Goal: Information Seeking & Learning: Learn about a topic

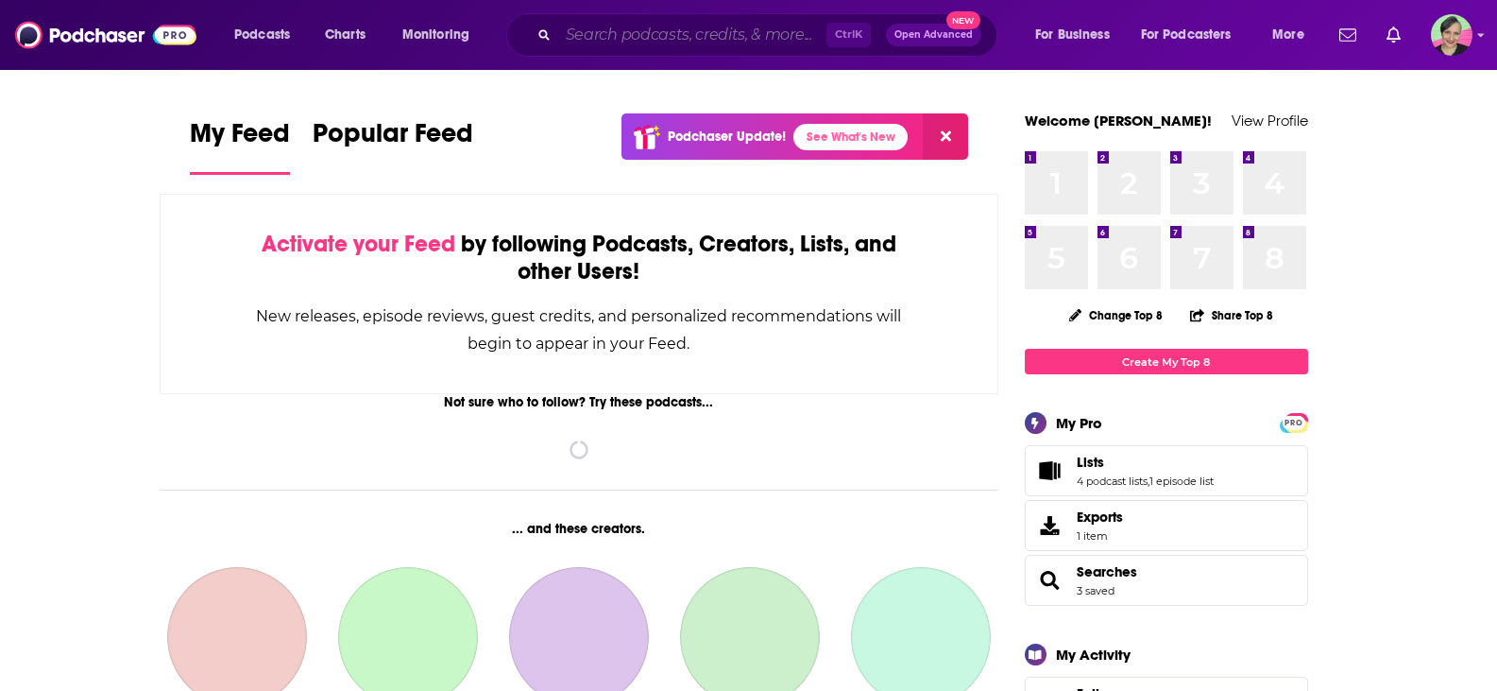
click at [618, 46] on input "Search podcasts, credits, & more..." at bounding box center [692, 35] width 268 height 30
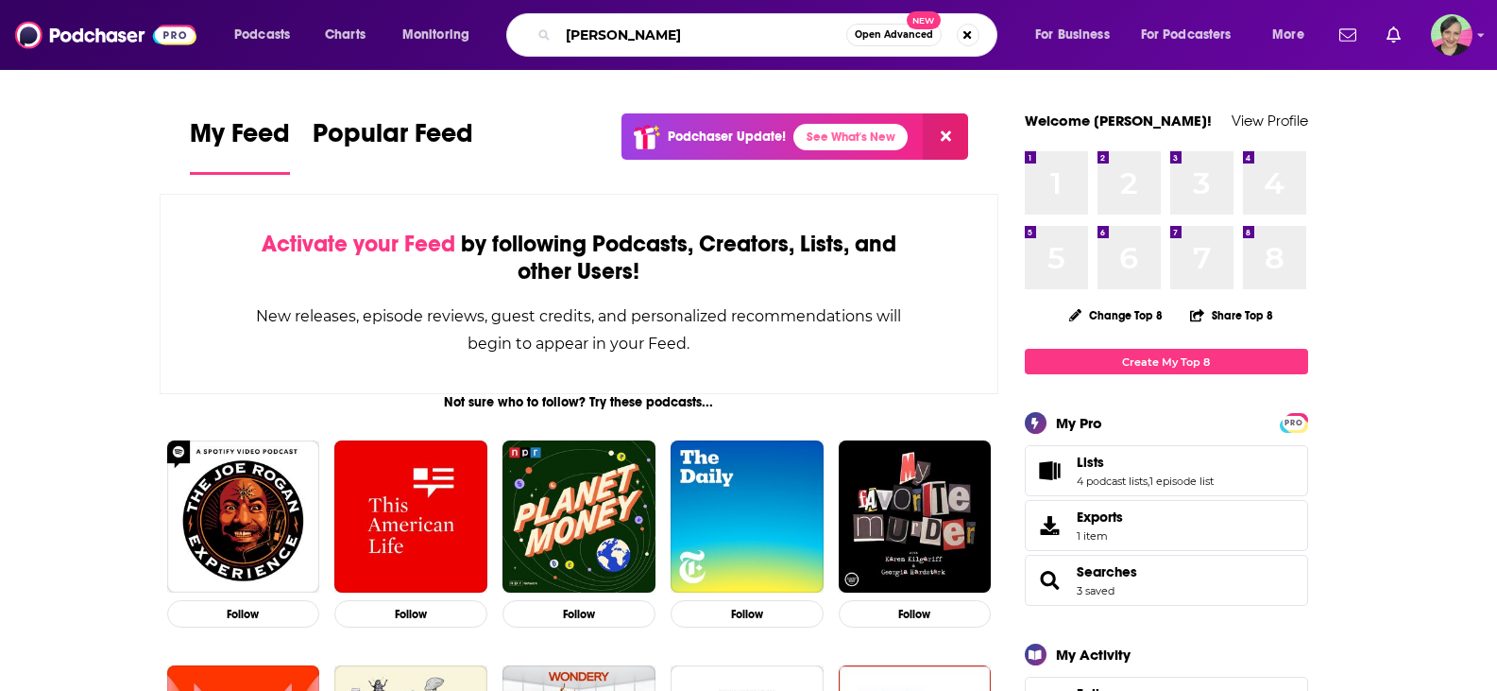
type input "[PERSON_NAME]"
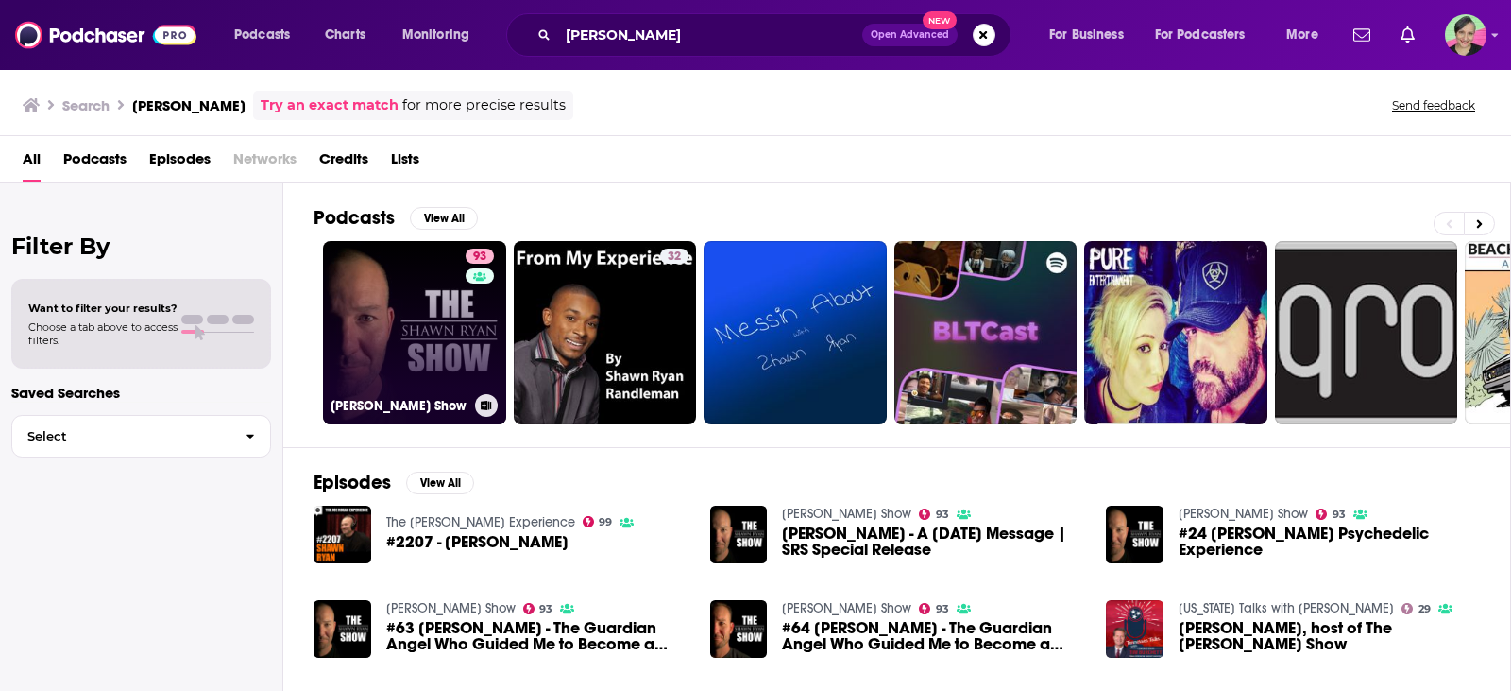
click at [388, 273] on link "93 [PERSON_NAME] Show" at bounding box center [414, 332] width 183 height 183
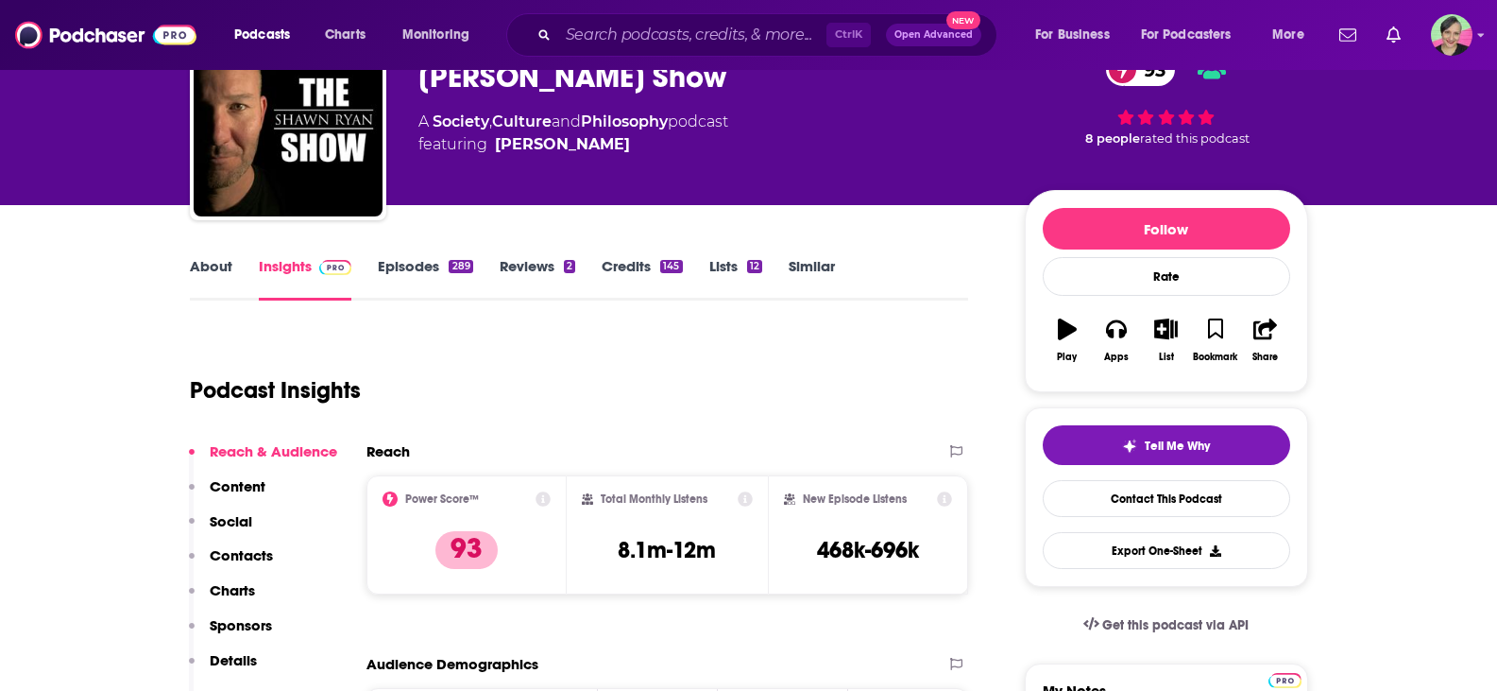
scroll to position [94, 0]
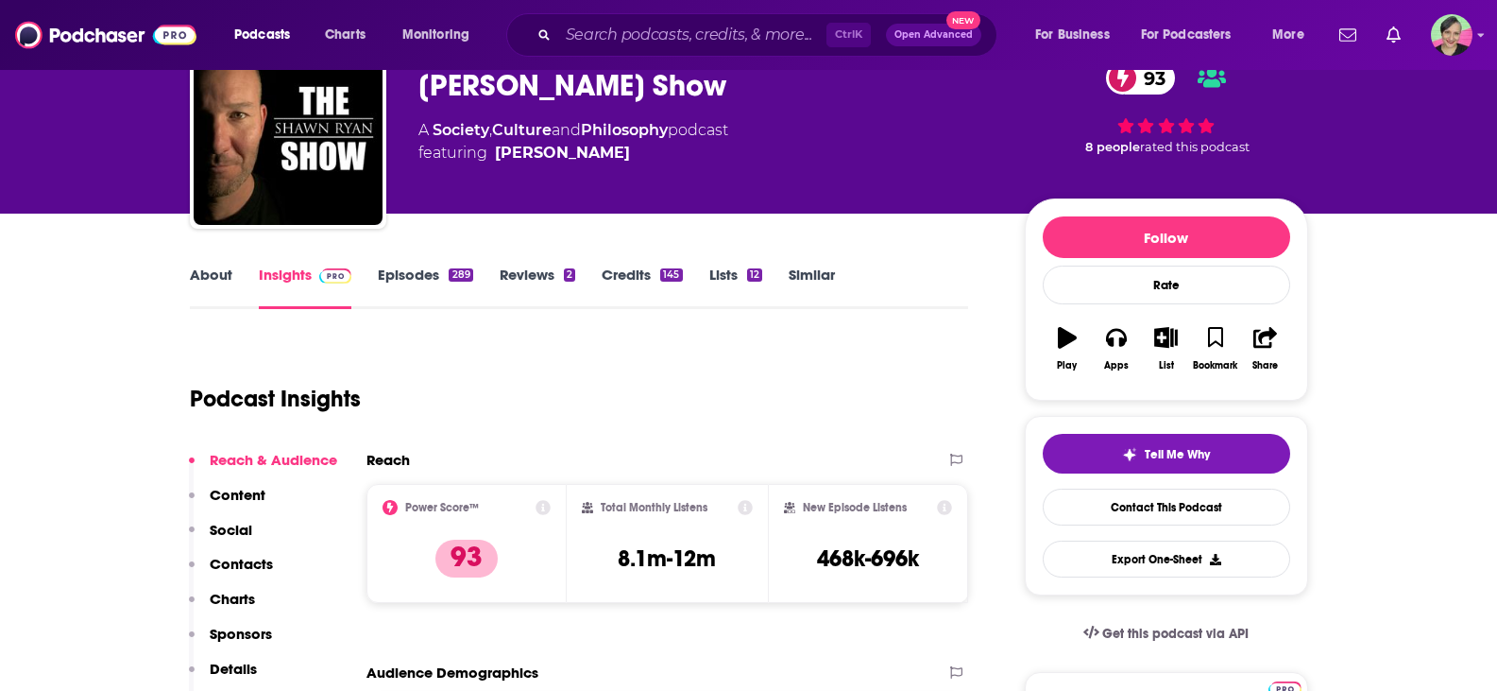
click at [211, 273] on link "About" at bounding box center [211, 286] width 43 height 43
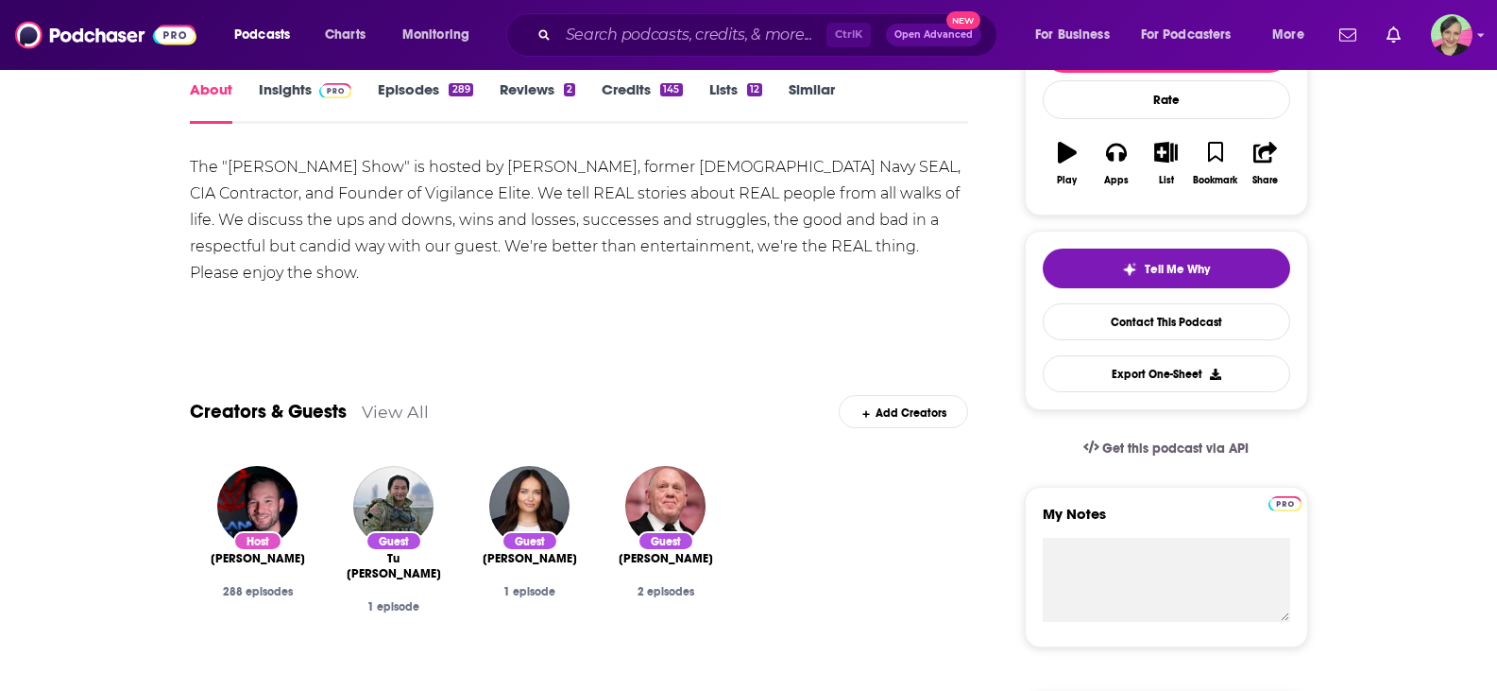
scroll to position [283, 0]
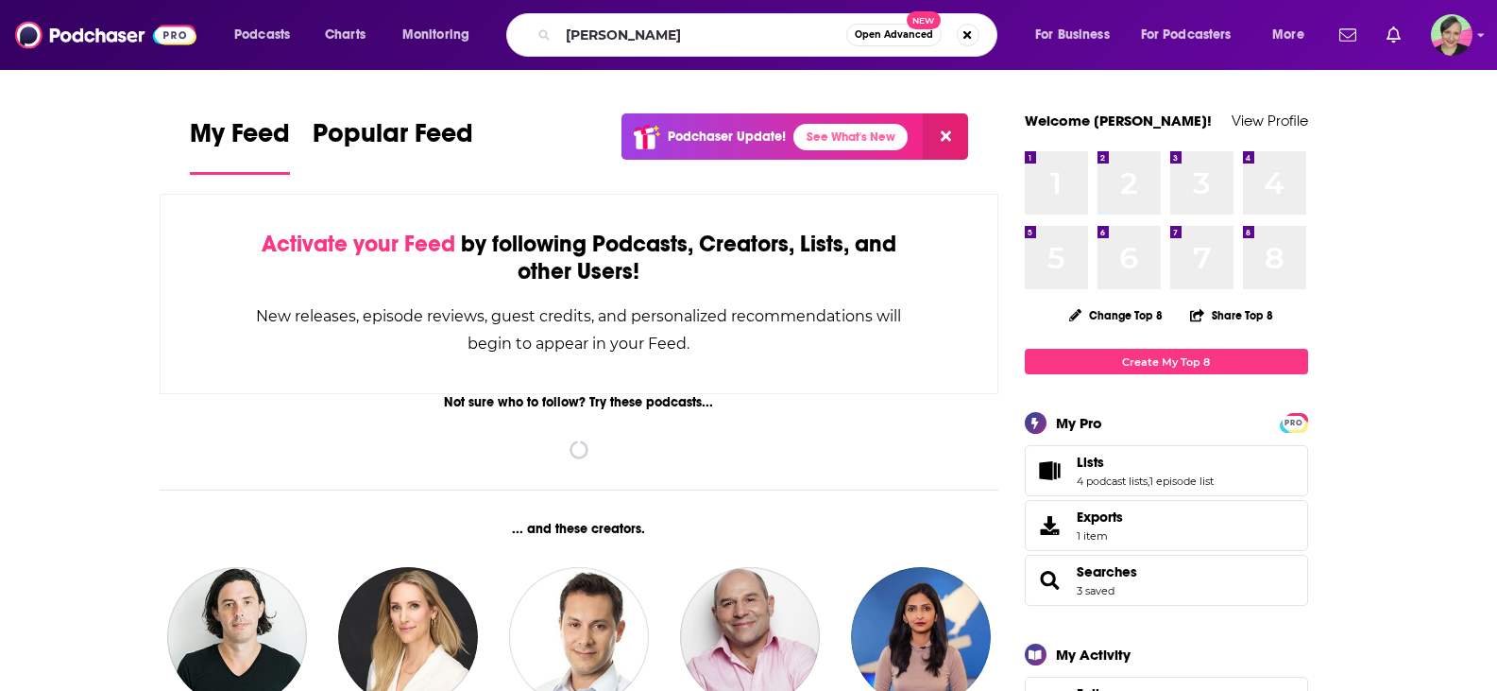
type input "[PERSON_NAME]"
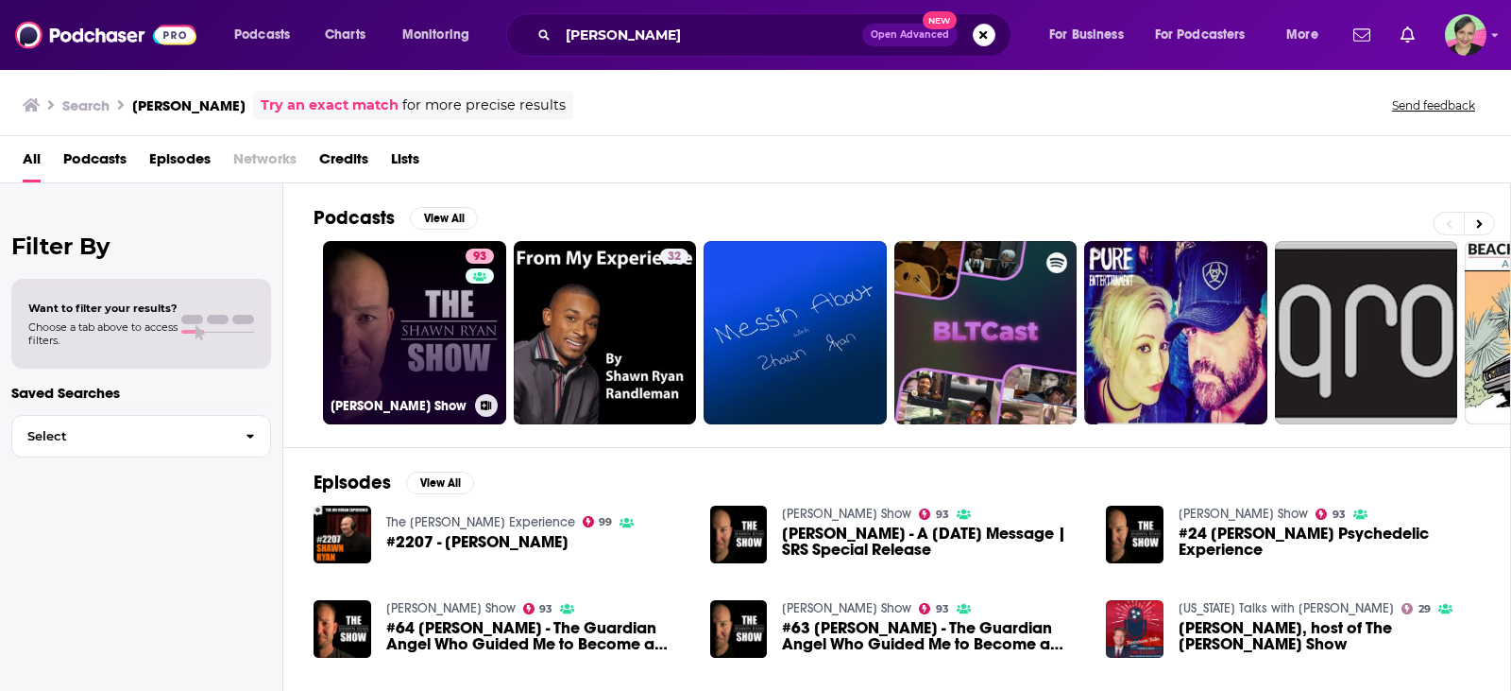
click at [406, 253] on link "93 [PERSON_NAME] Show" at bounding box center [414, 332] width 183 height 183
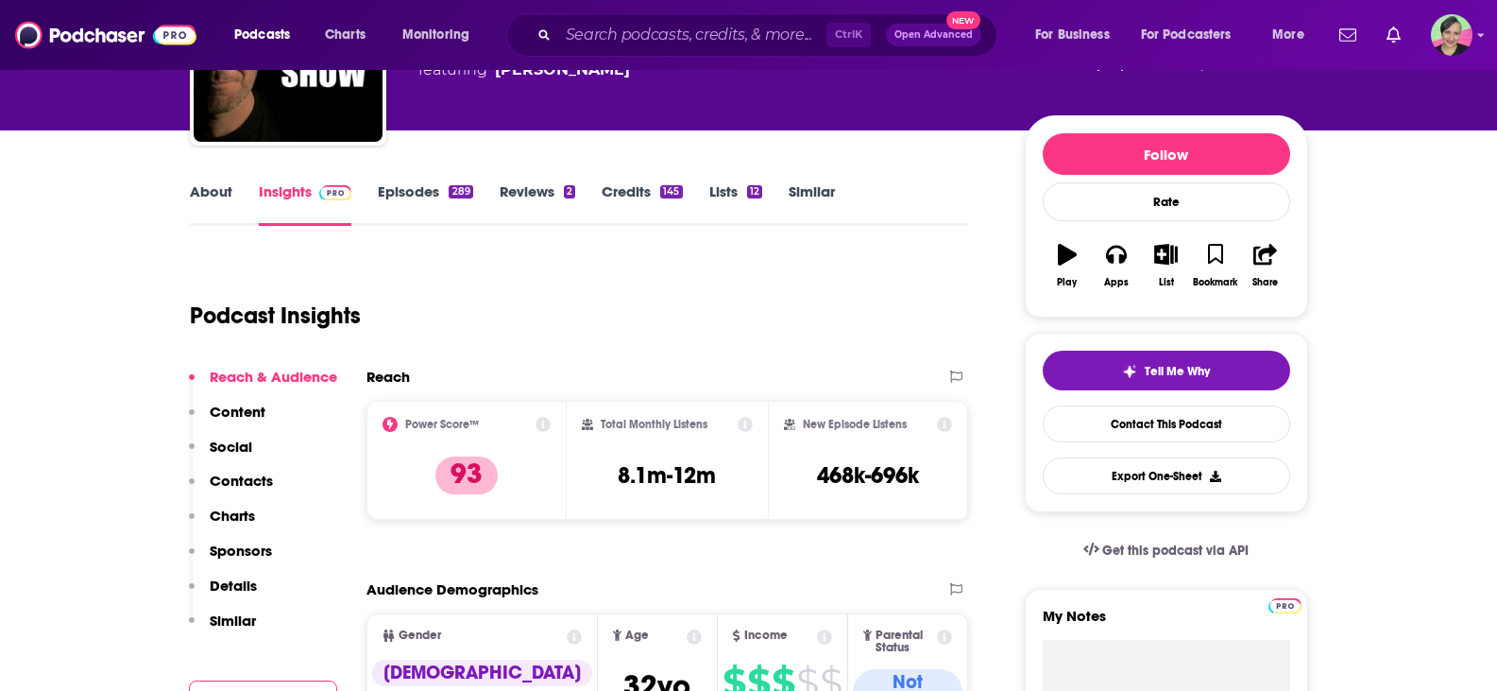
scroll to position [189, 0]
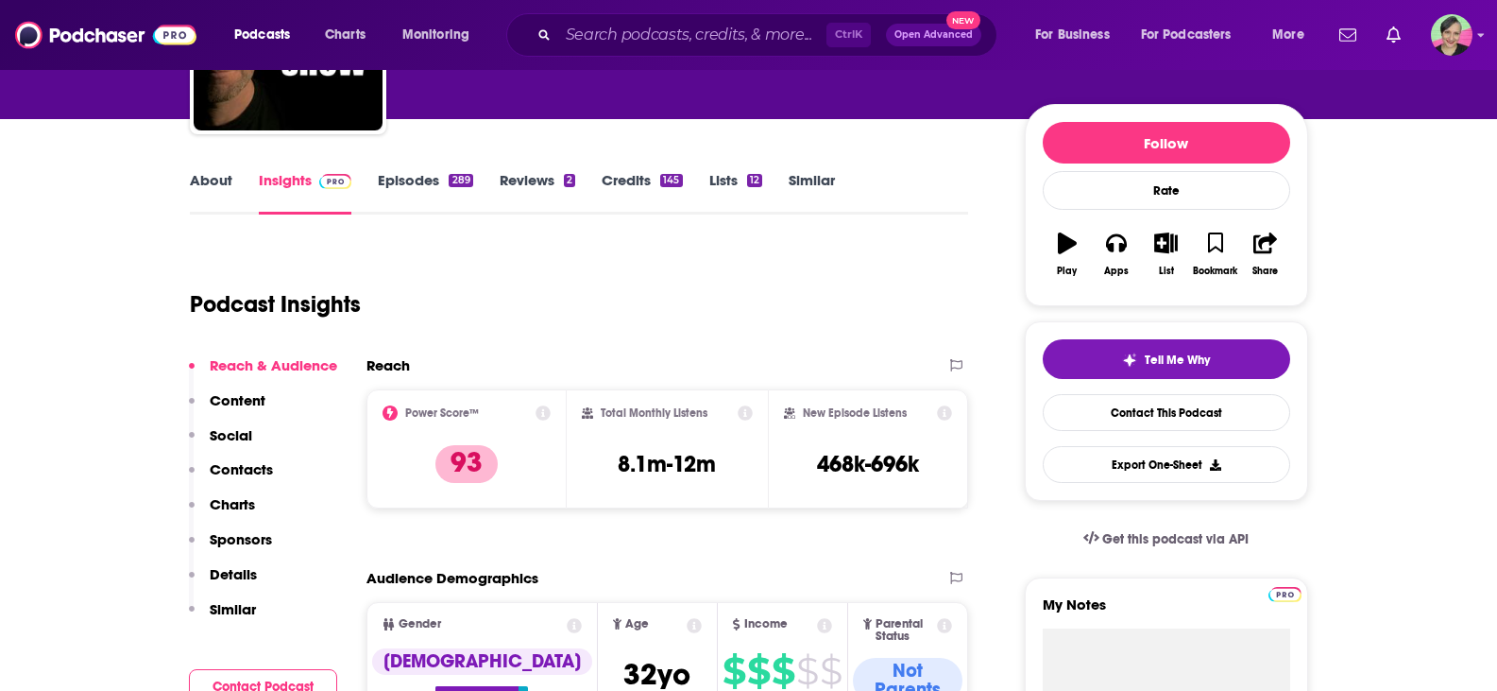
click at [206, 179] on link "About" at bounding box center [211, 192] width 43 height 43
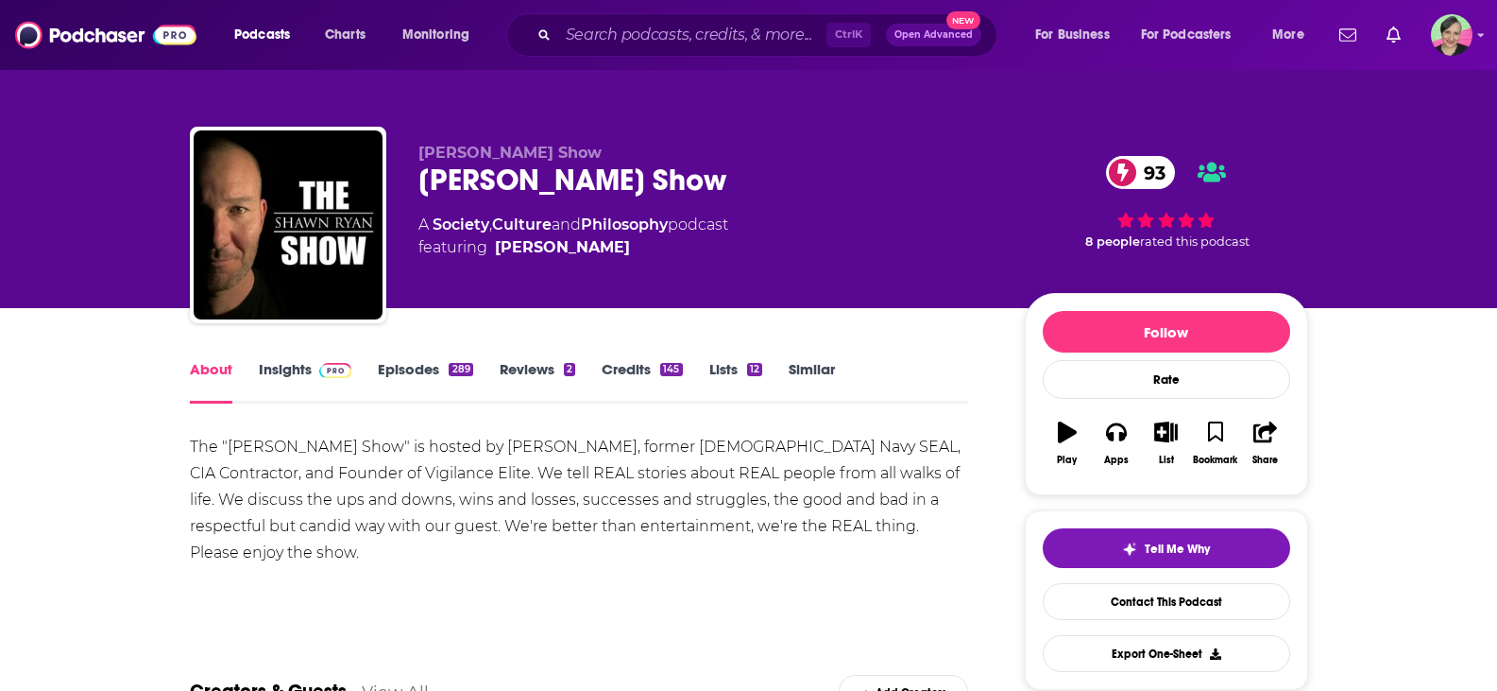
click at [282, 370] on link "Insights" at bounding box center [306, 381] width 94 height 43
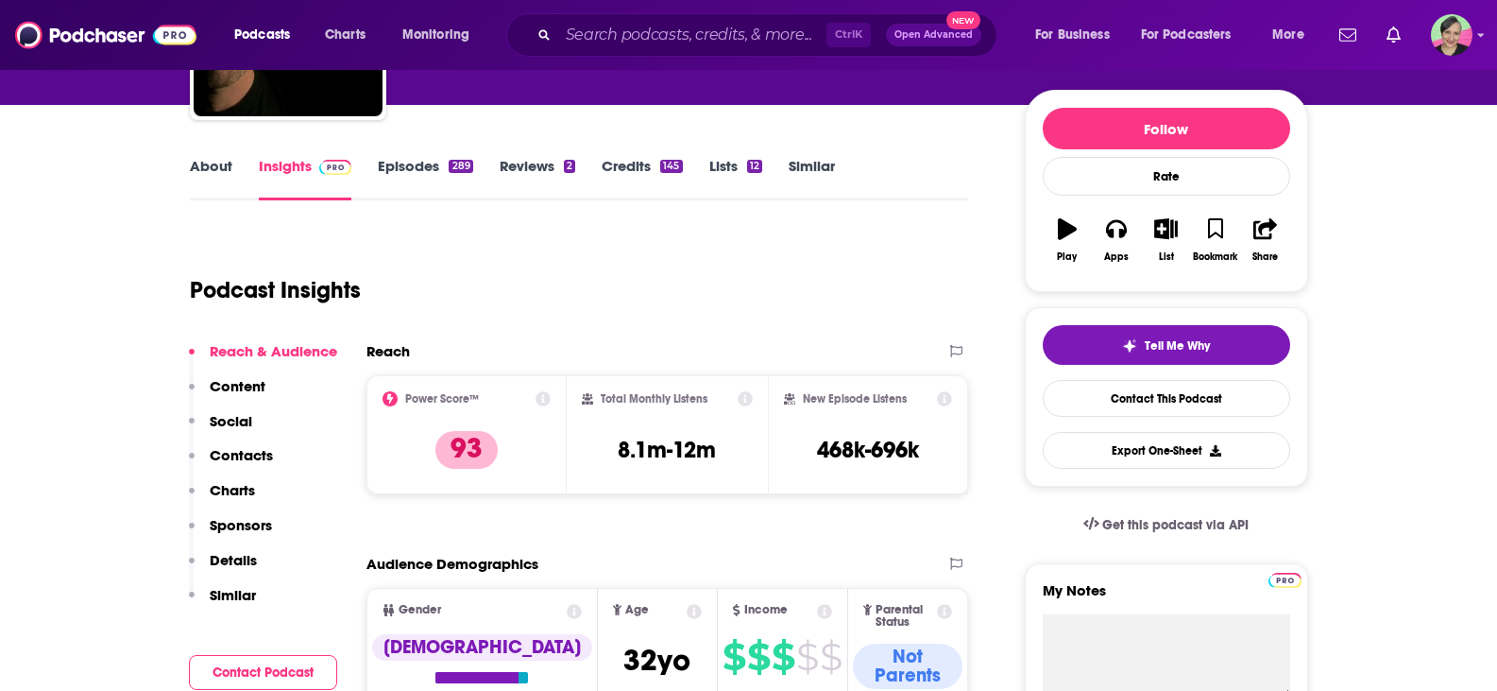
scroll to position [283, 0]
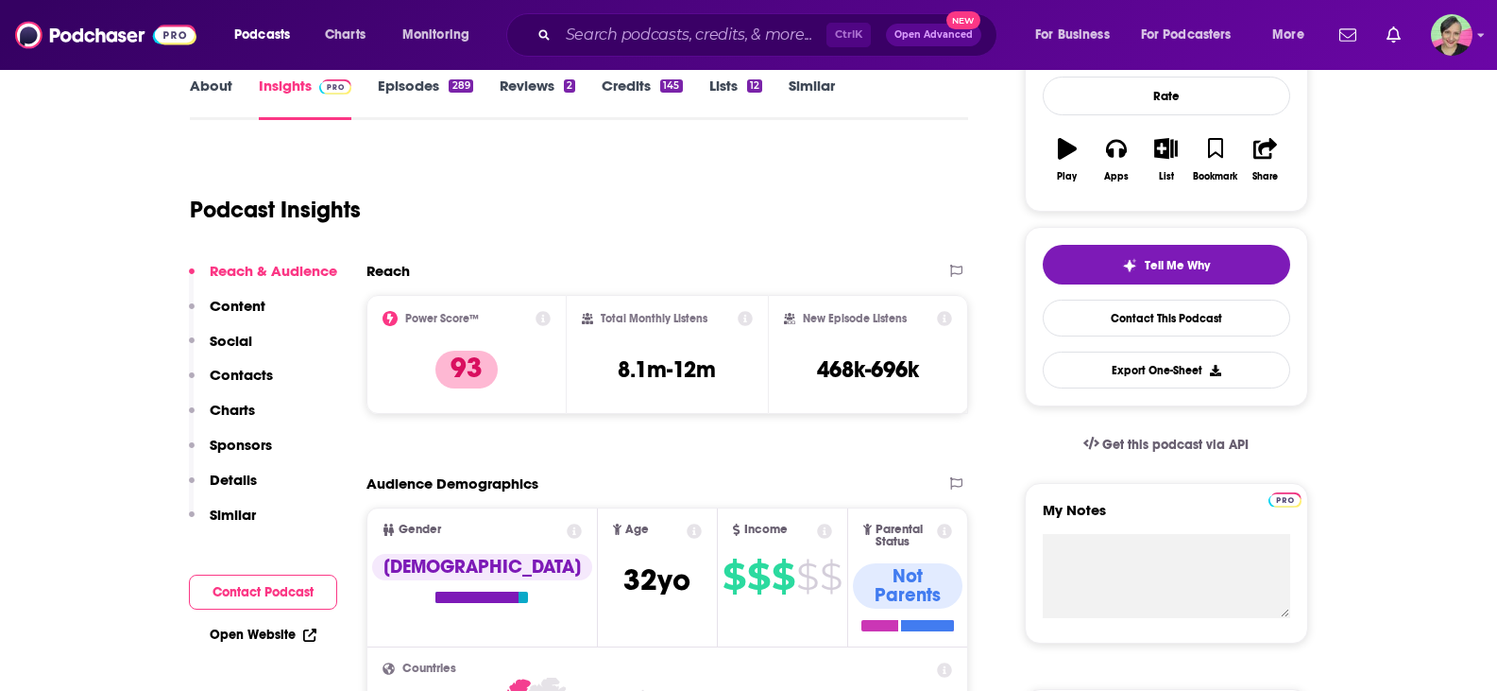
click at [419, 93] on link "Episodes 289" at bounding box center [425, 98] width 94 height 43
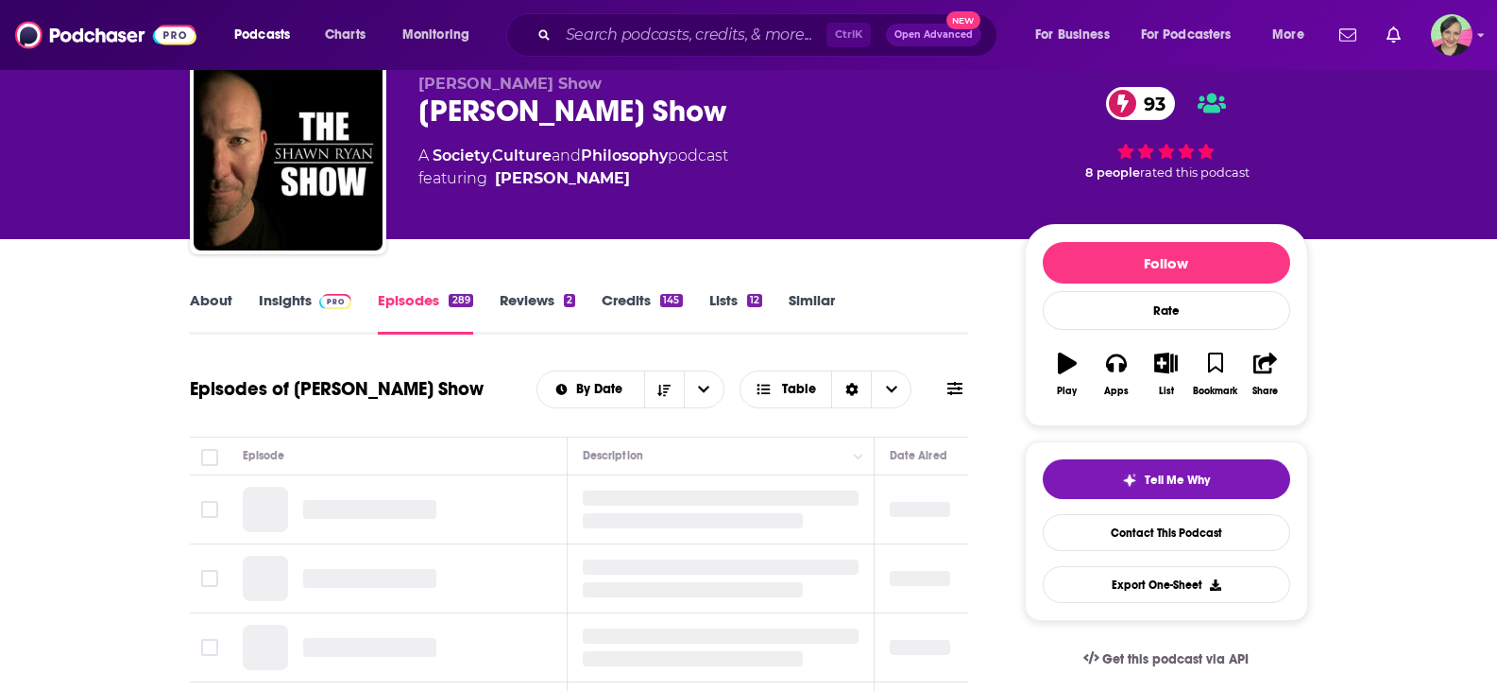
scroll to position [189, 0]
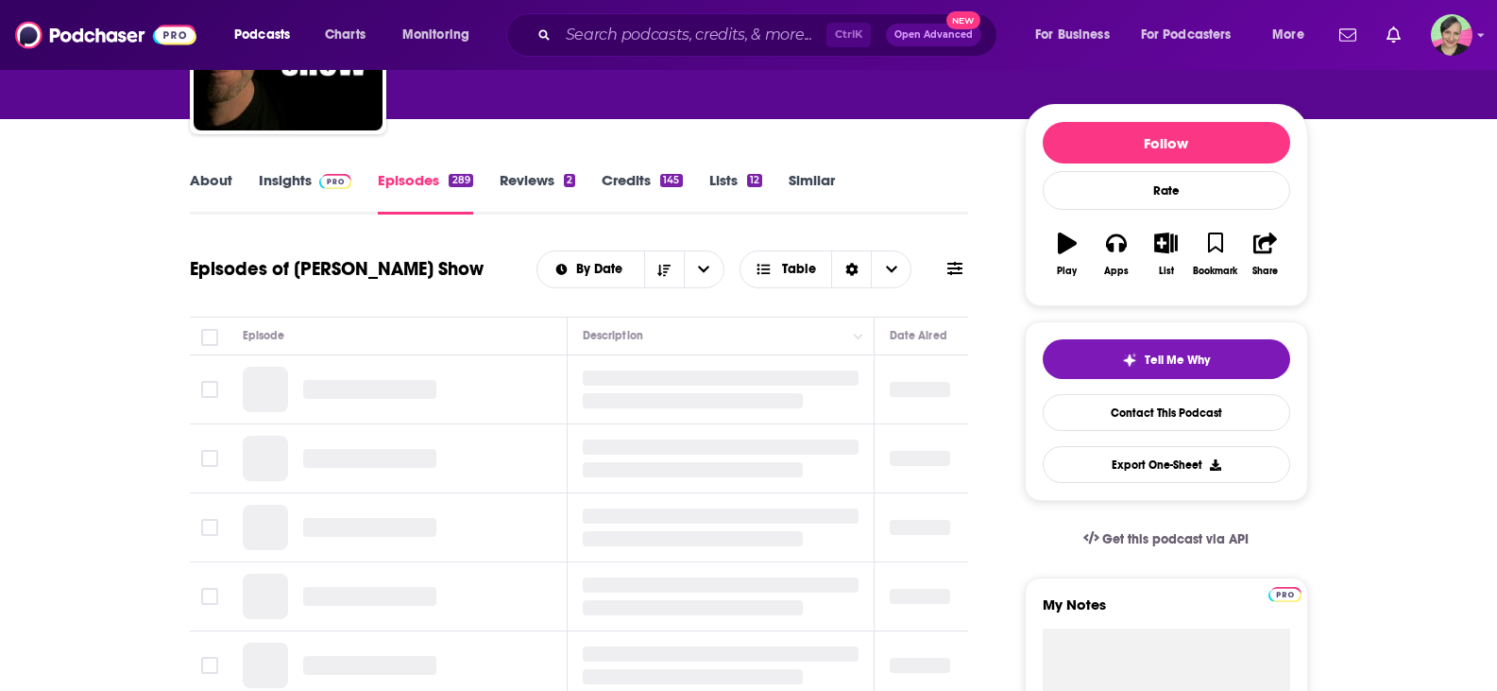
click at [961, 266] on icon at bounding box center [954, 268] width 15 height 15
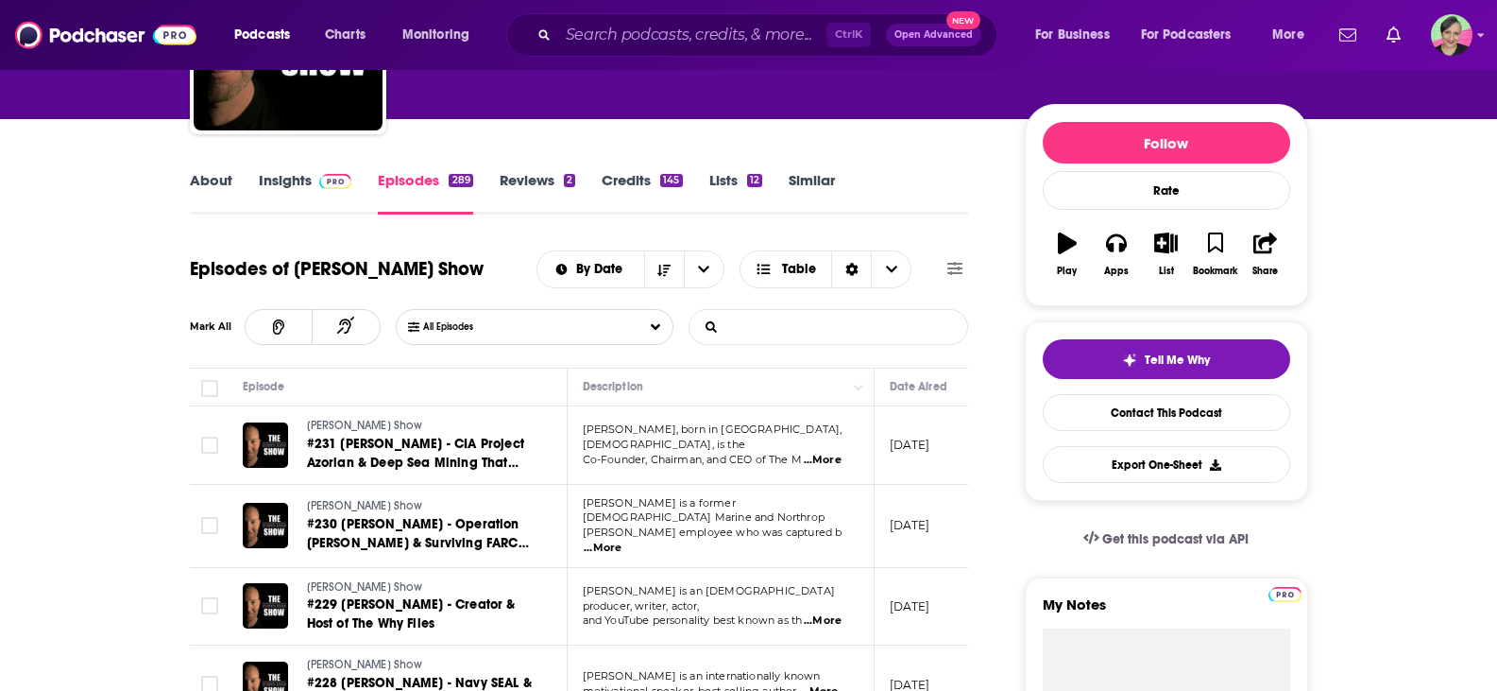
click at [790, 327] on input "List Search Input" at bounding box center [788, 327] width 197 height 34
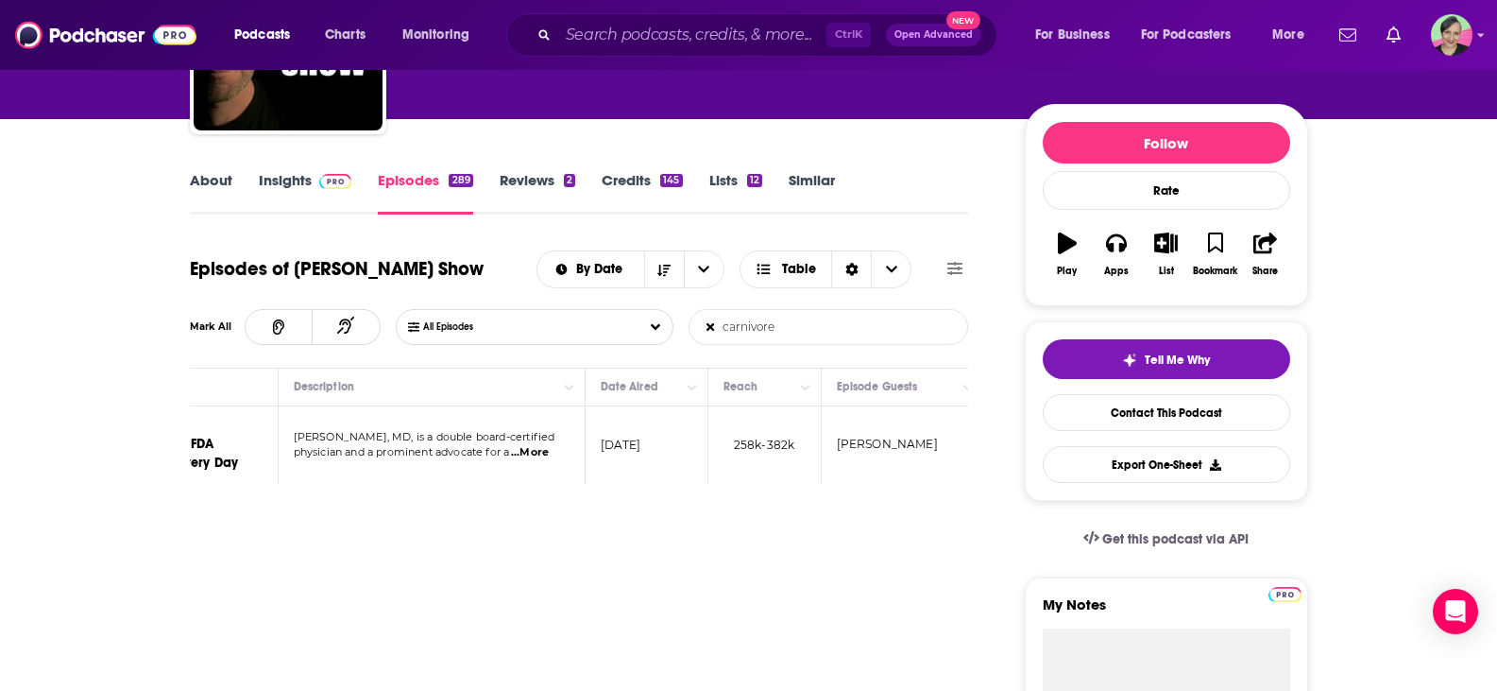
scroll to position [0, 247]
type input "carnivore"
click at [708, 322] on icon at bounding box center [711, 326] width 8 height 11
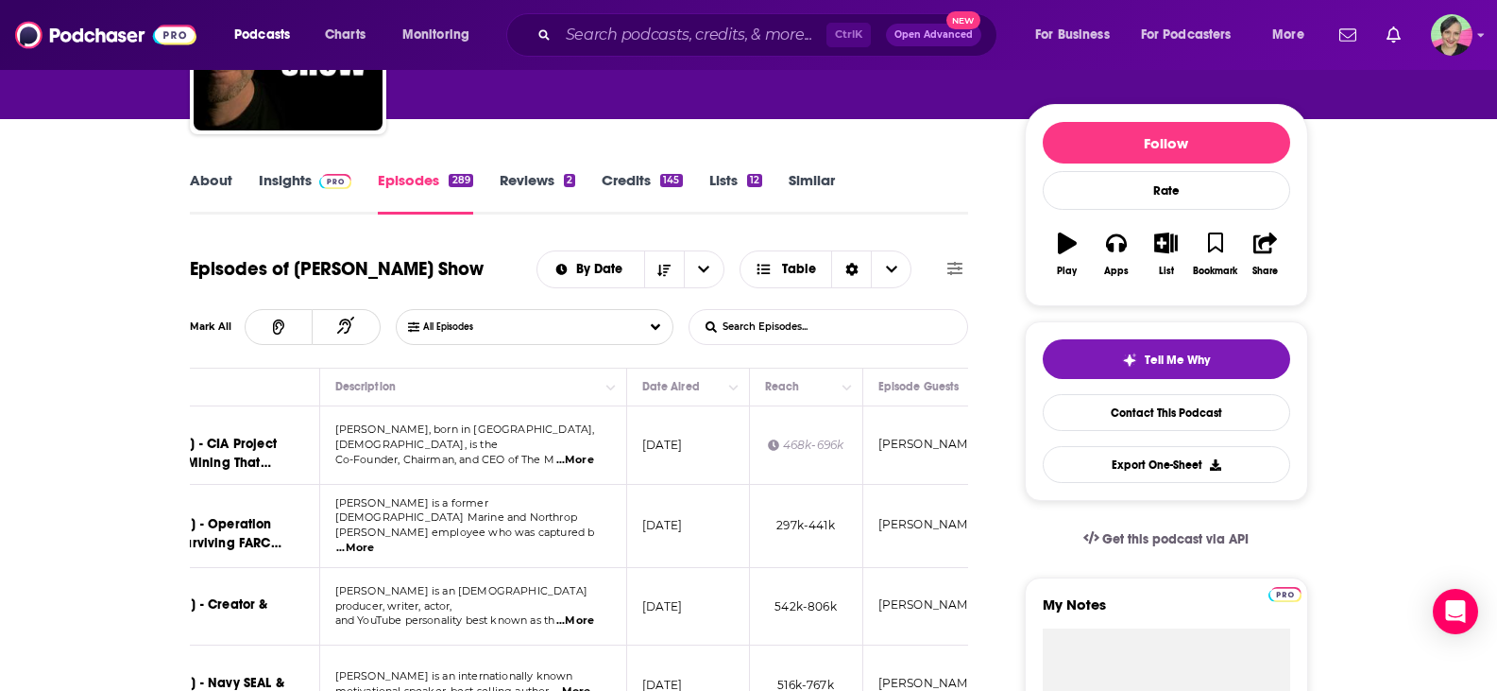
click at [578, 452] on span "...More" at bounding box center [575, 459] width 38 height 15
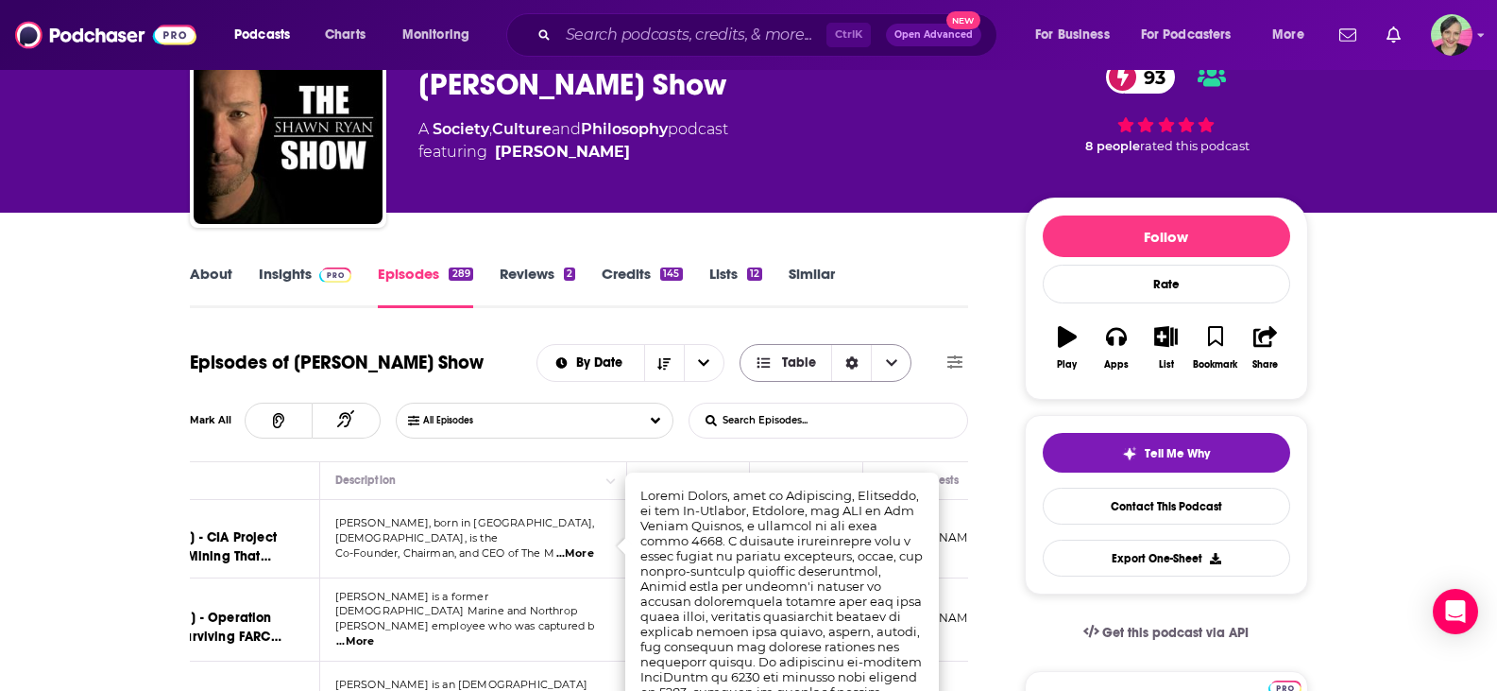
scroll to position [94, 0]
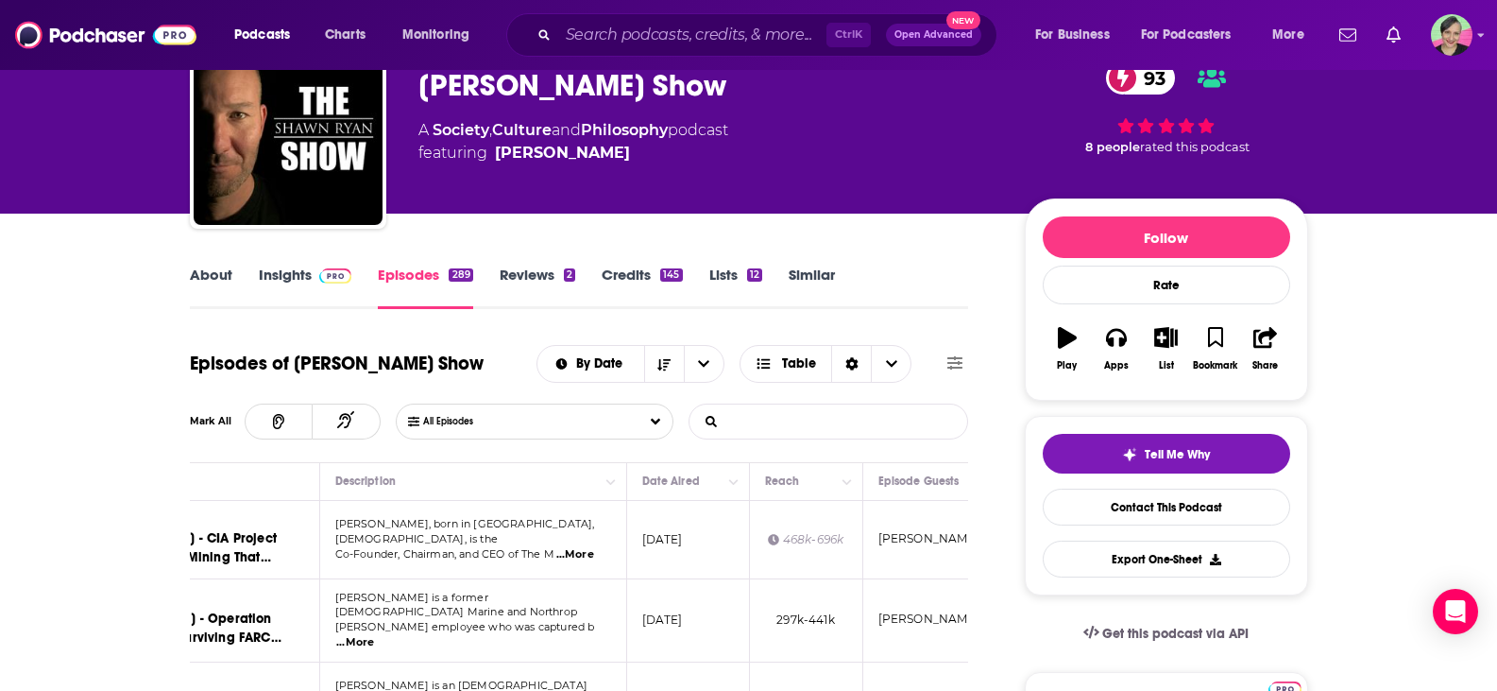
click at [792, 417] on input "List Search Input" at bounding box center [788, 421] width 197 height 34
type input "health"
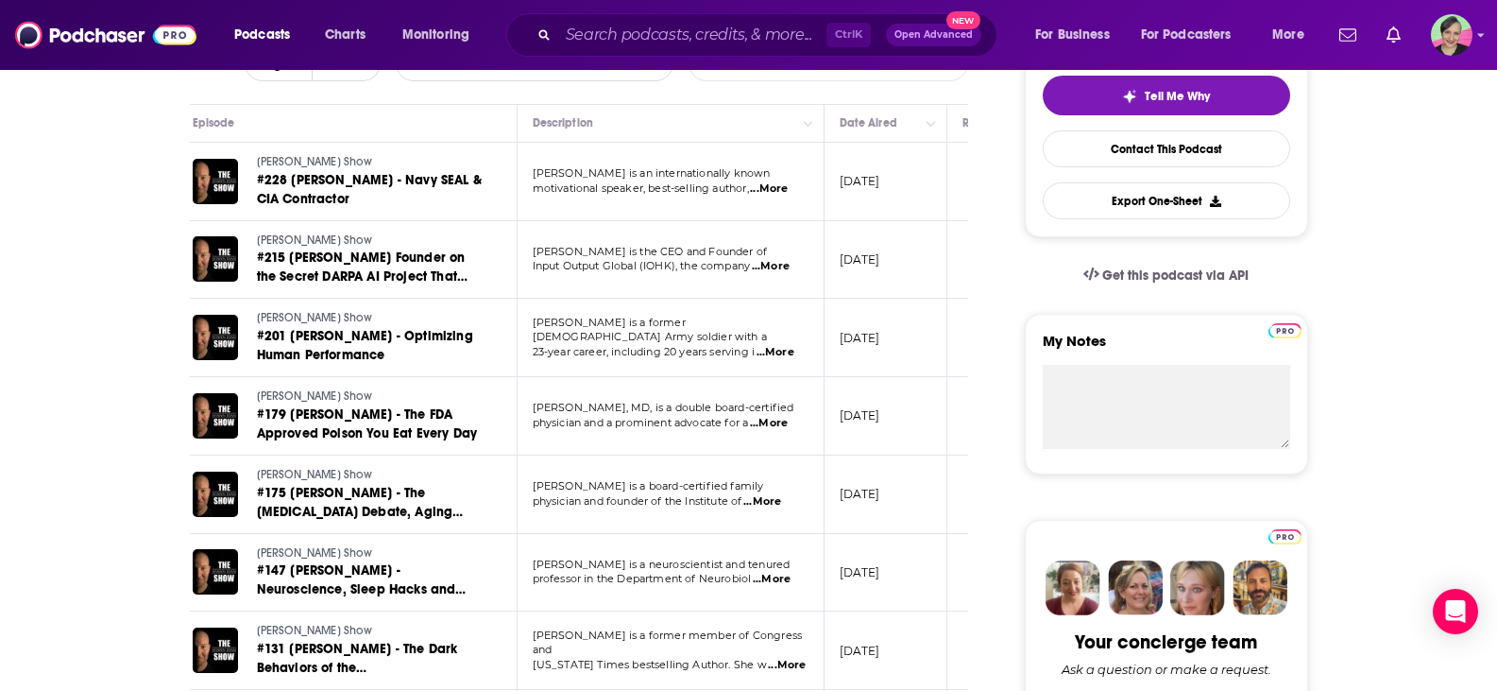
scroll to position [457, 0]
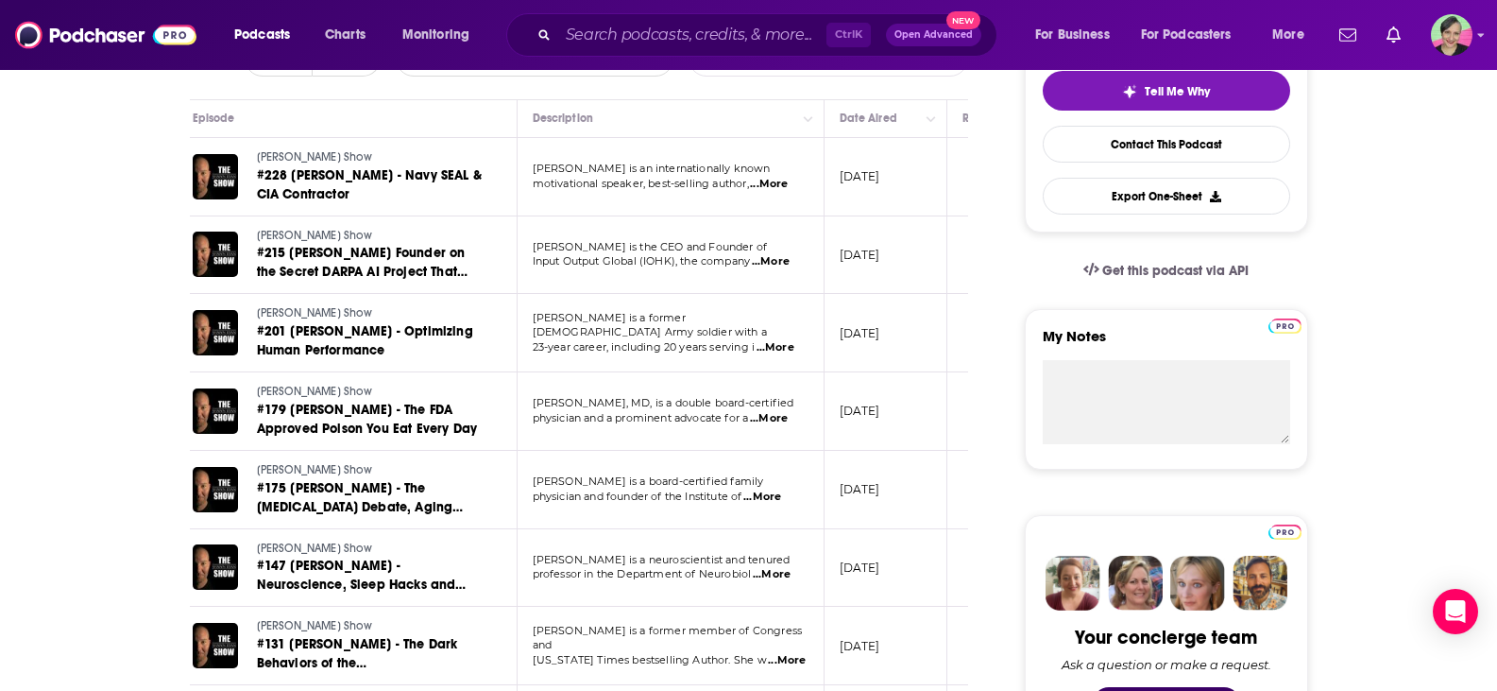
click at [777, 340] on span "...More" at bounding box center [776, 347] width 38 height 15
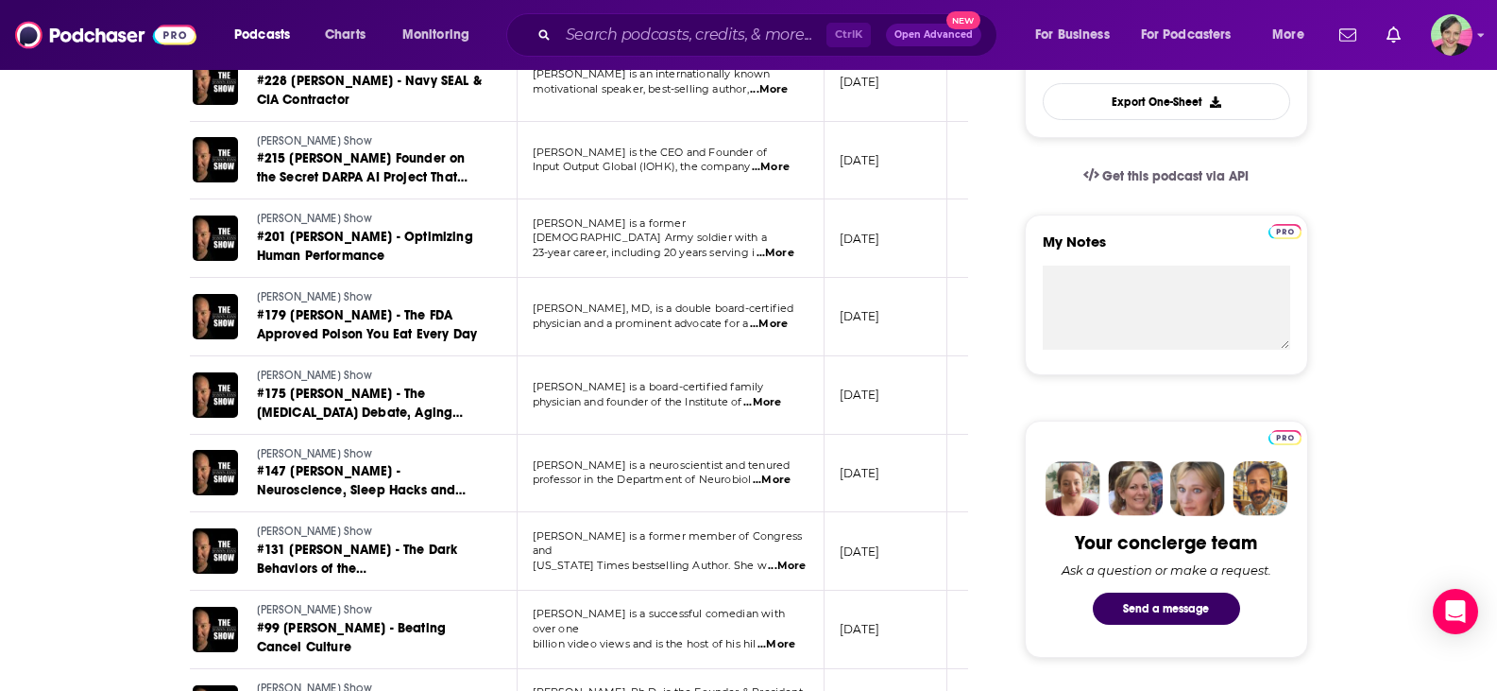
click at [778, 323] on span "...More" at bounding box center [769, 323] width 38 height 15
click at [776, 323] on span "...More" at bounding box center [769, 323] width 38 height 15
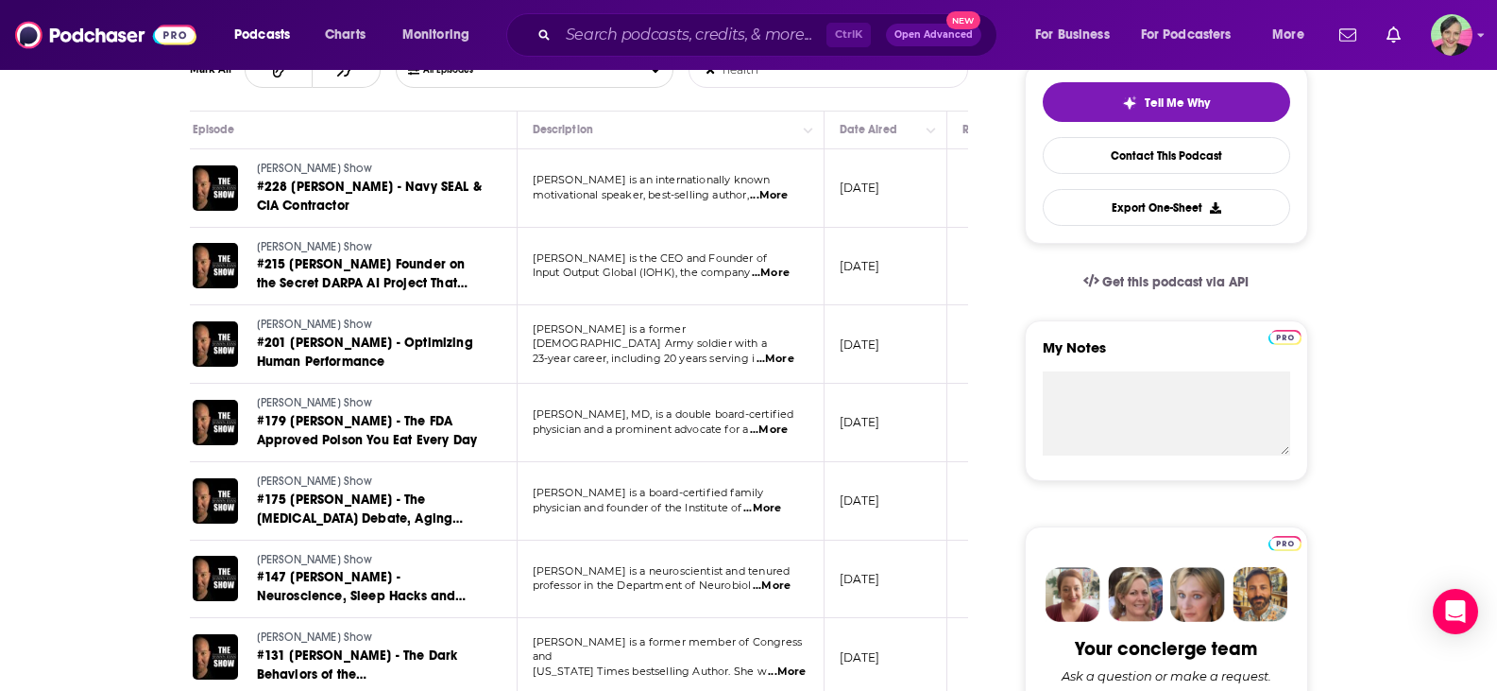
scroll to position [457, 0]
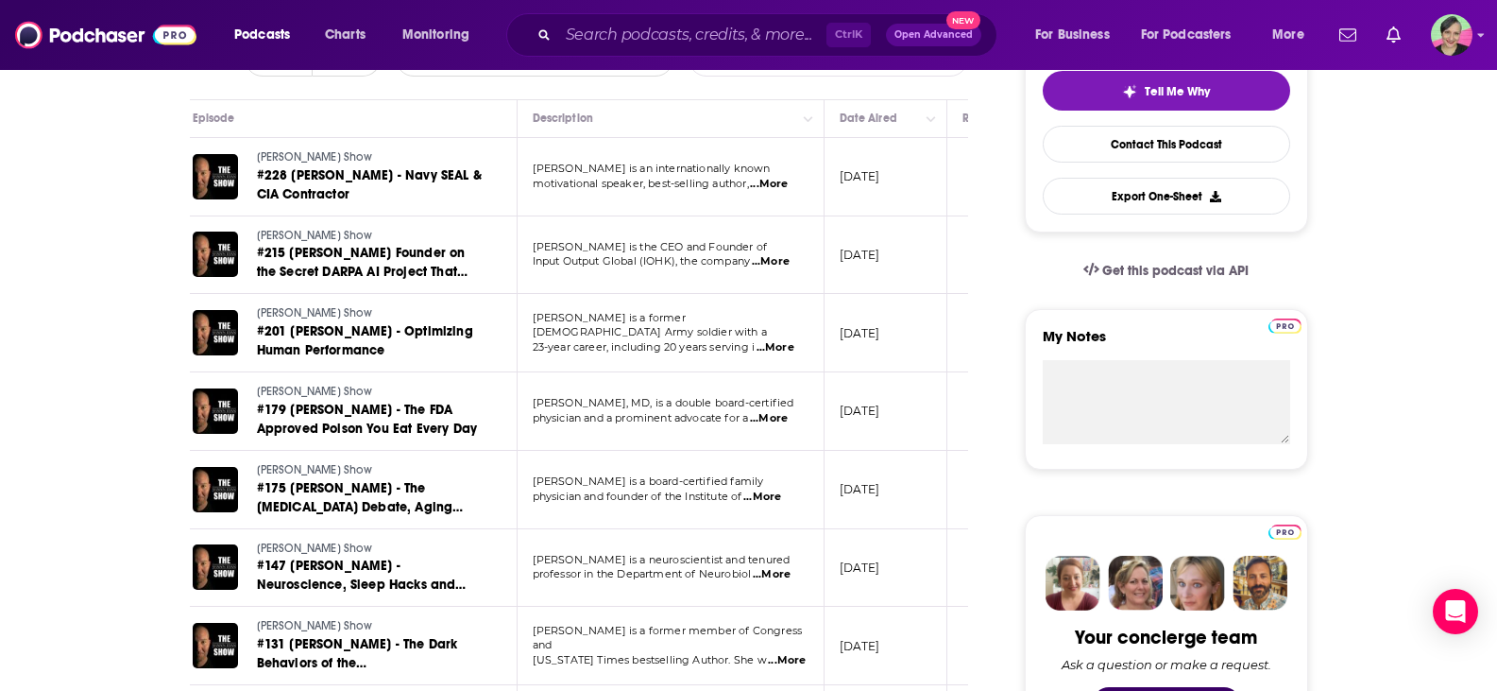
click at [780, 420] on span "...More" at bounding box center [769, 418] width 38 height 15
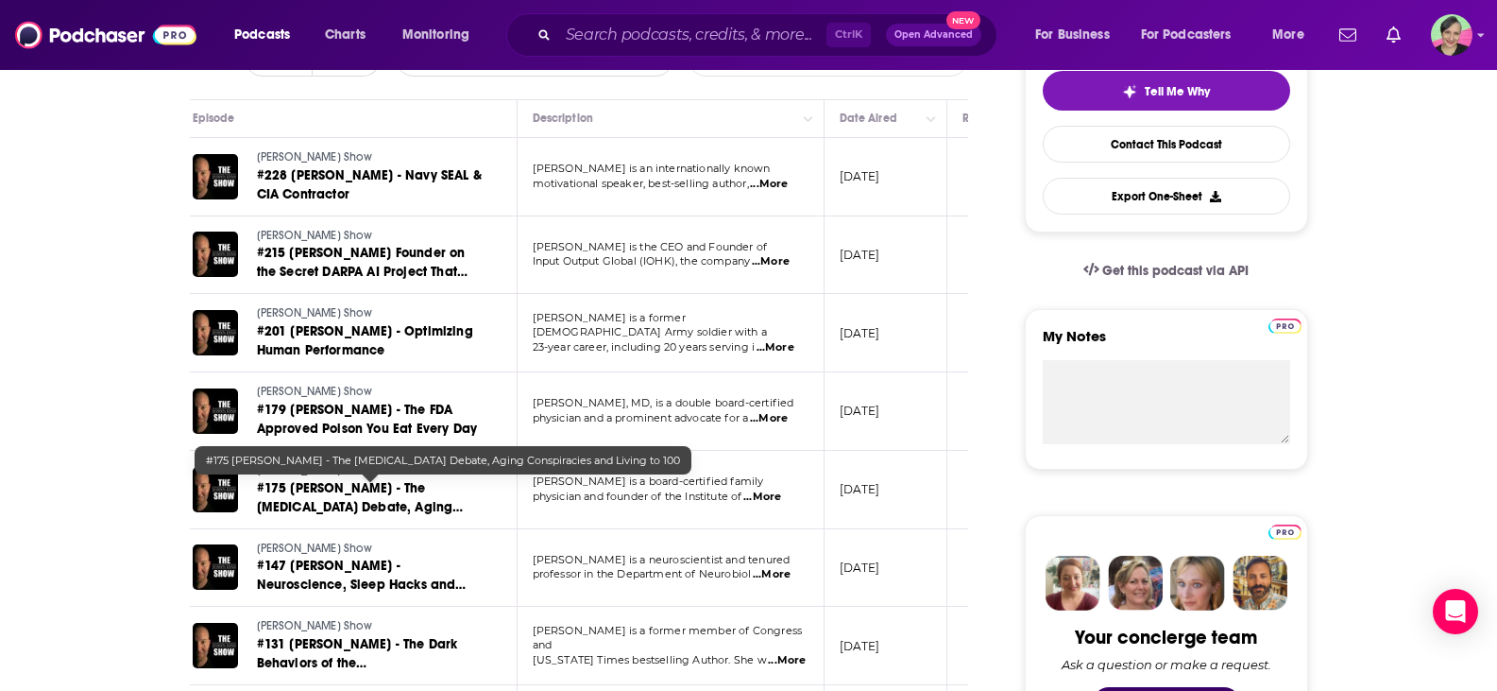
click at [403, 511] on span "#175 [PERSON_NAME] - The [MEDICAL_DATA] Debate, Aging Conspiracies and Living t…" at bounding box center [360, 507] width 207 height 54
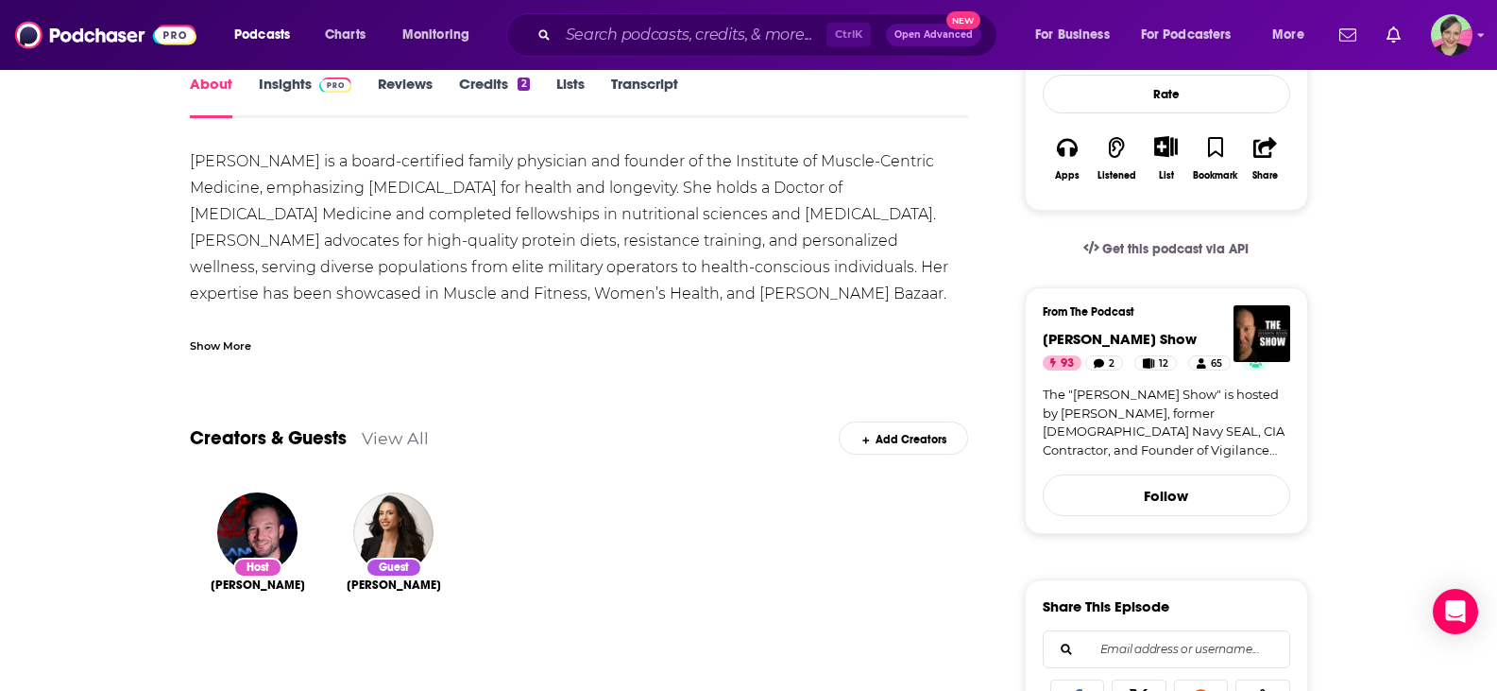
scroll to position [94, 0]
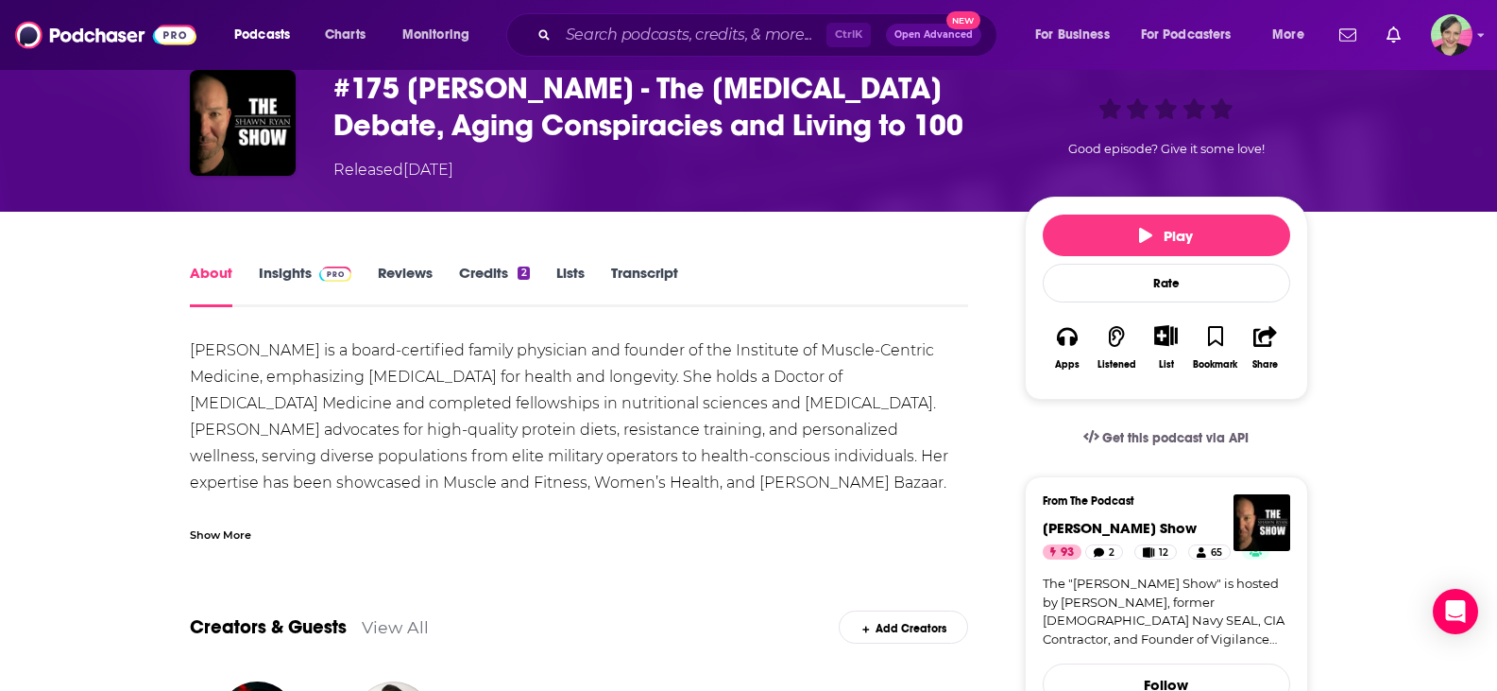
click at [394, 266] on link "Reviews" at bounding box center [405, 285] width 55 height 43
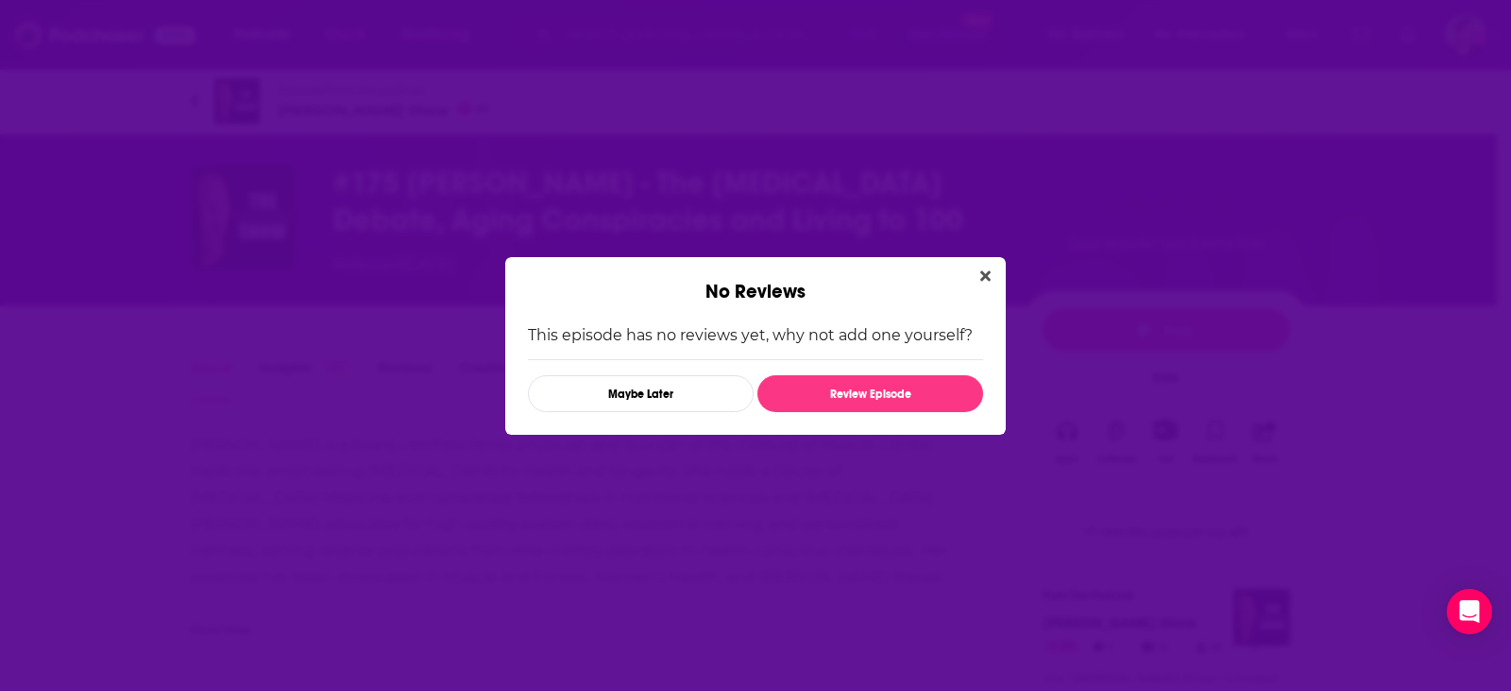
click at [989, 276] on icon "Close" at bounding box center [986, 275] width 10 height 15
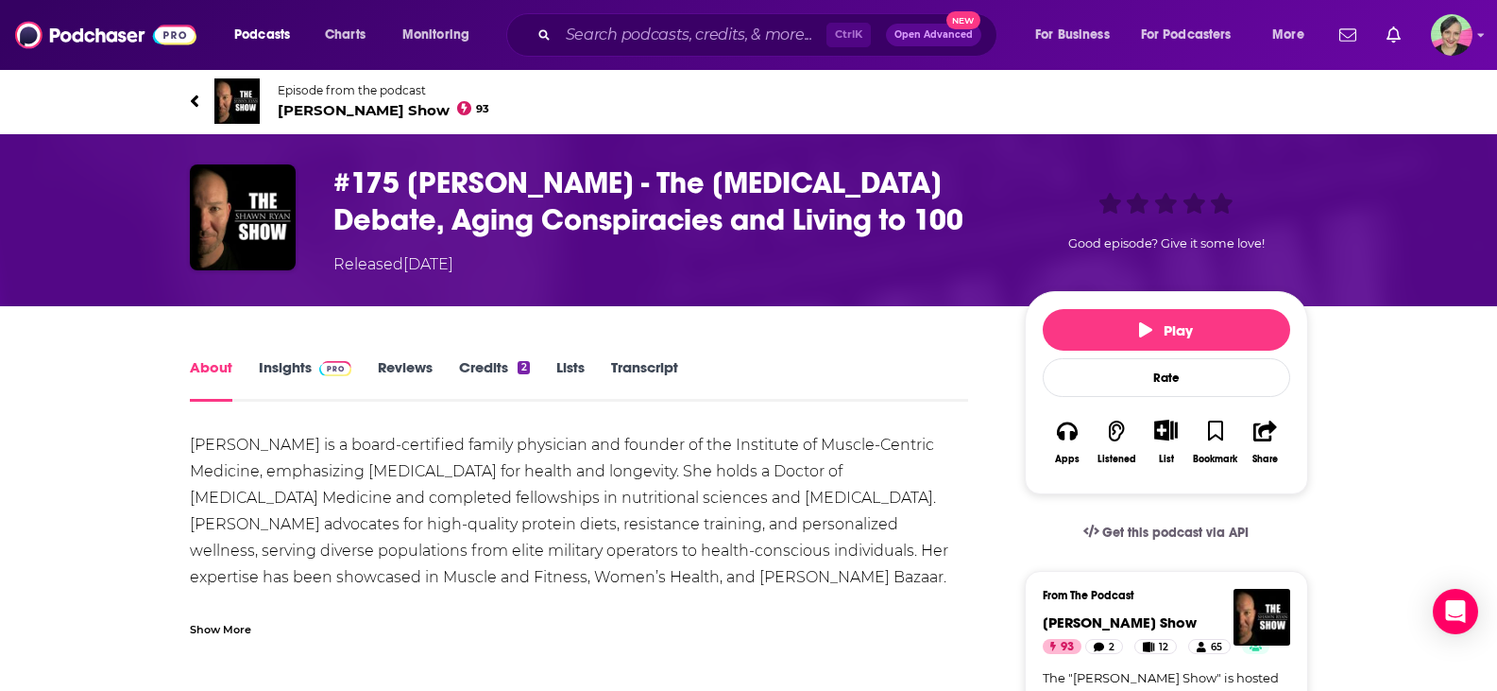
click at [304, 370] on link "Insights" at bounding box center [306, 379] width 94 height 43
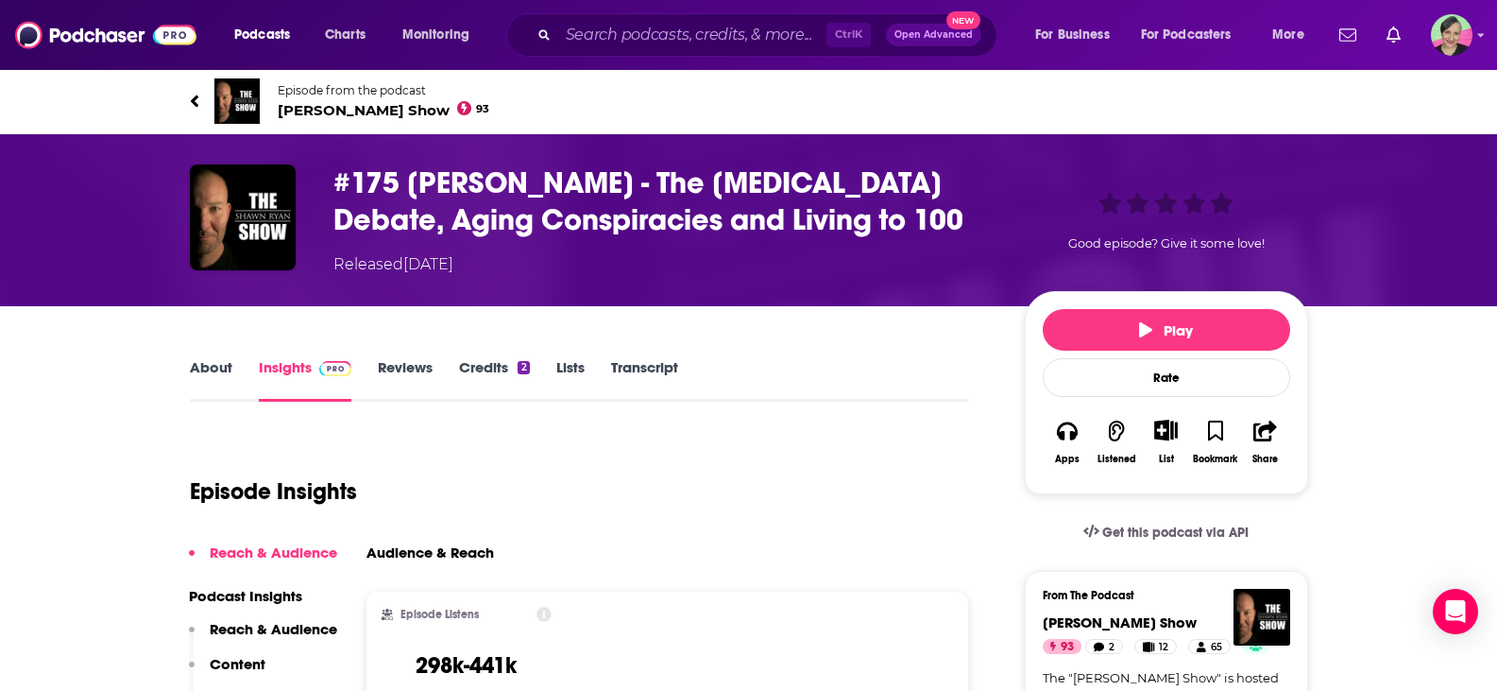
click at [199, 100] on link "Episode from the podcast [PERSON_NAME] Show 93" at bounding box center [749, 100] width 1118 height 45
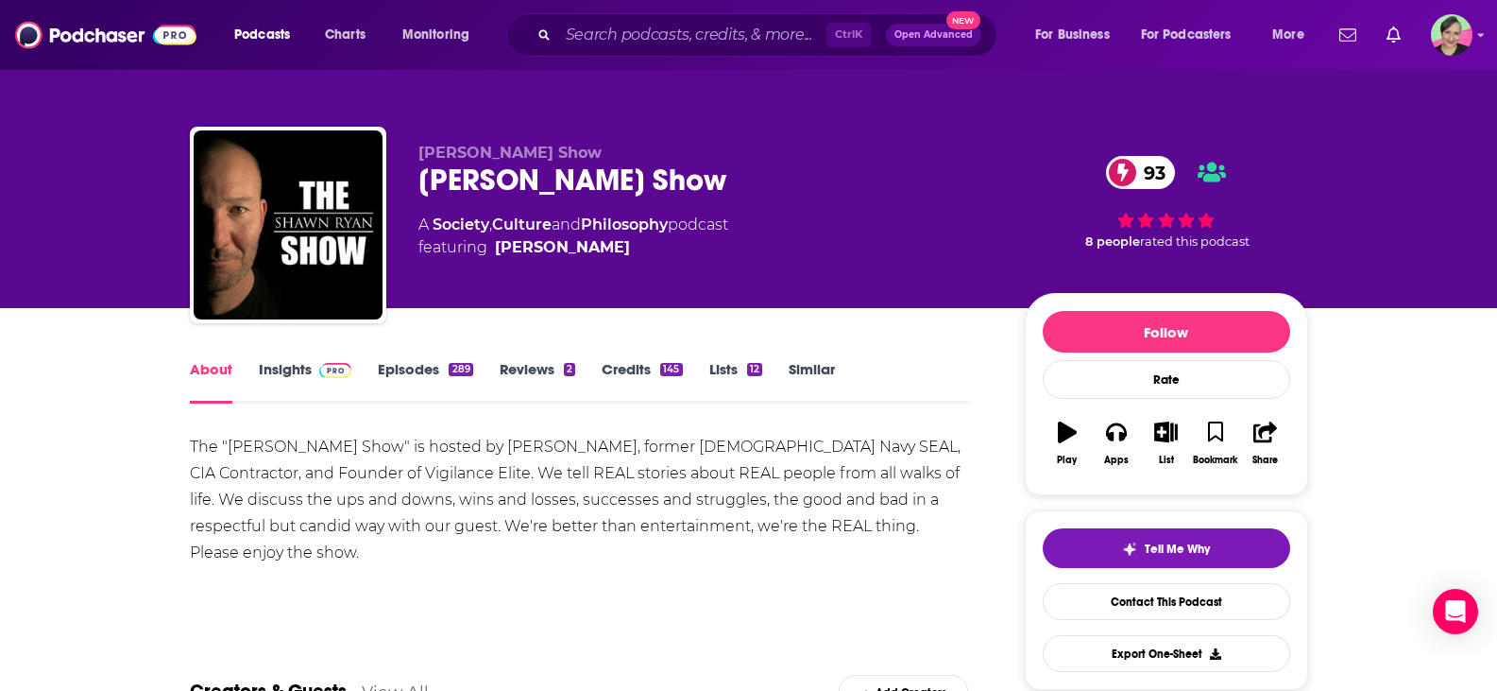
click at [194, 102] on div "[PERSON_NAME] Show [PERSON_NAME] Show 93 A Society , Culture and Philosophy pod…" at bounding box center [749, 154] width 1209 height 308
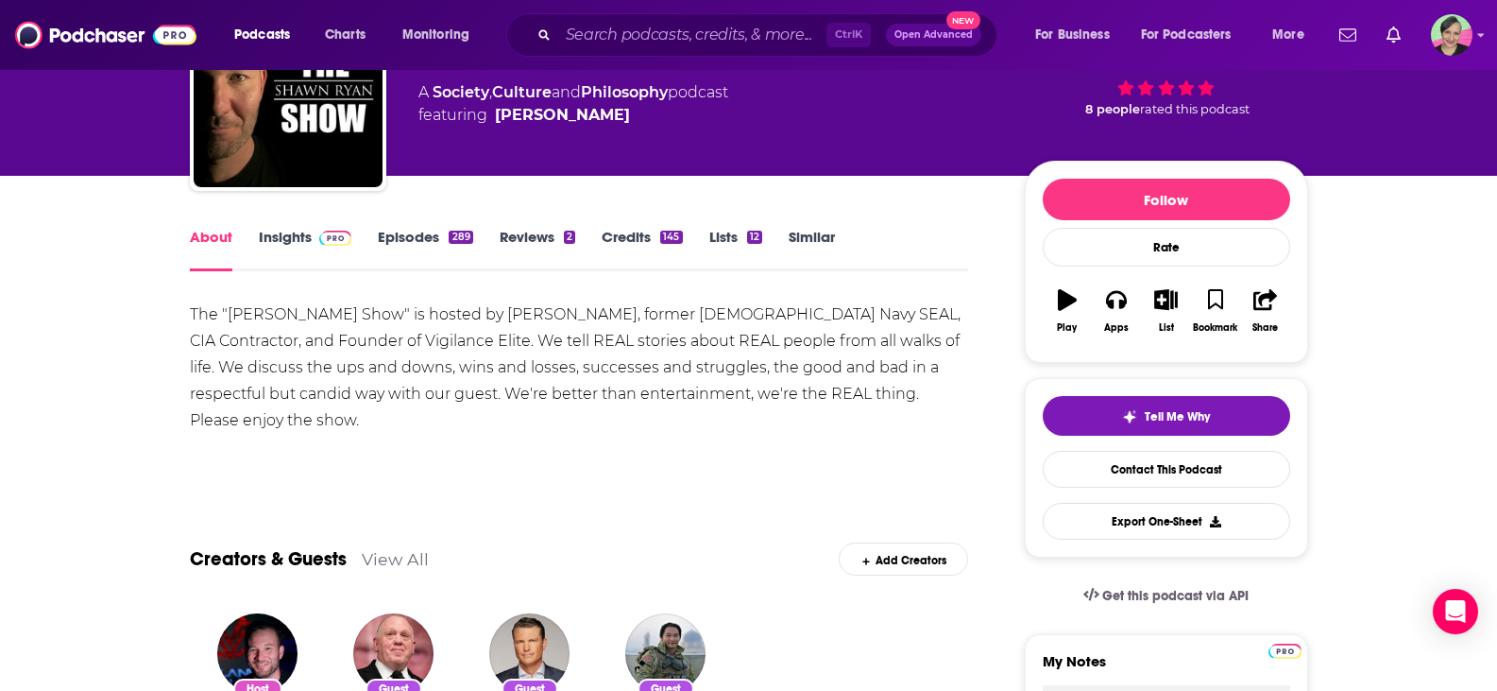
scroll to position [189, 0]
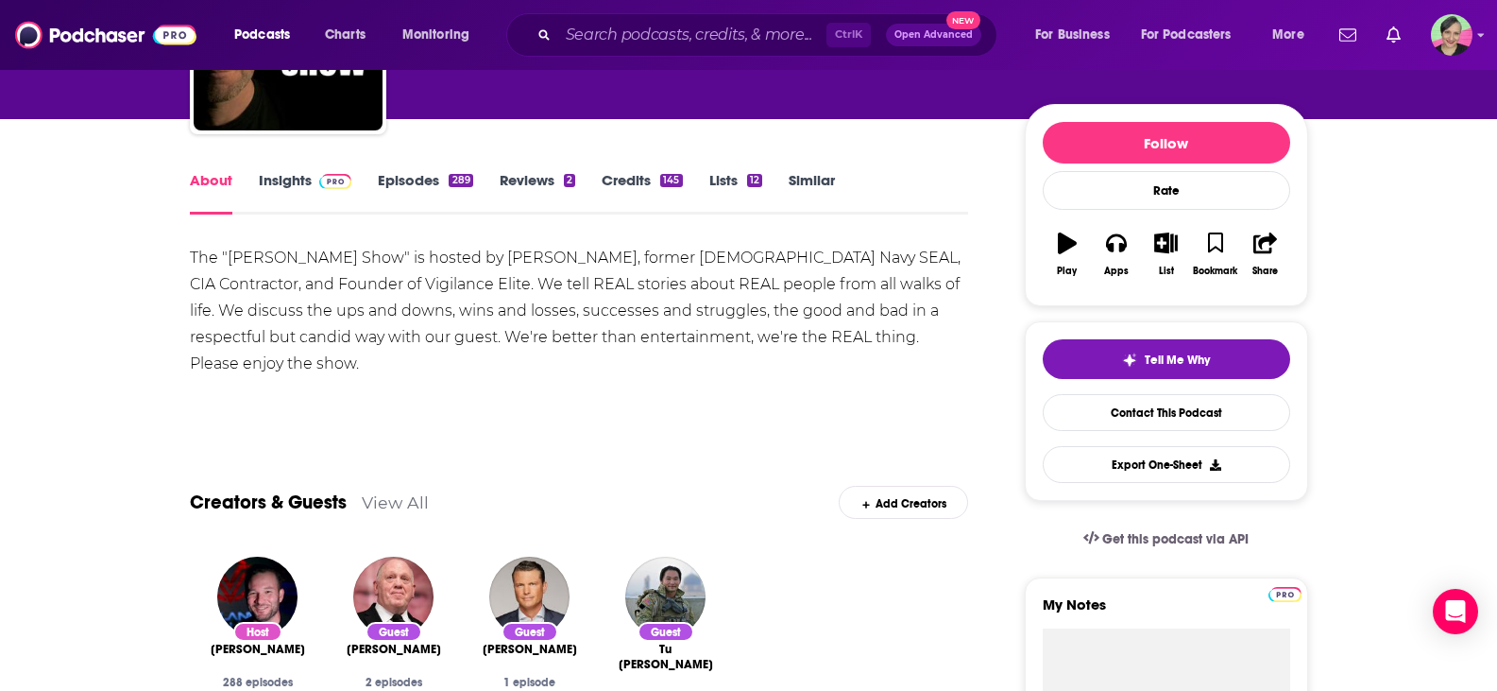
click at [424, 183] on link "Episodes 289" at bounding box center [425, 192] width 94 height 43
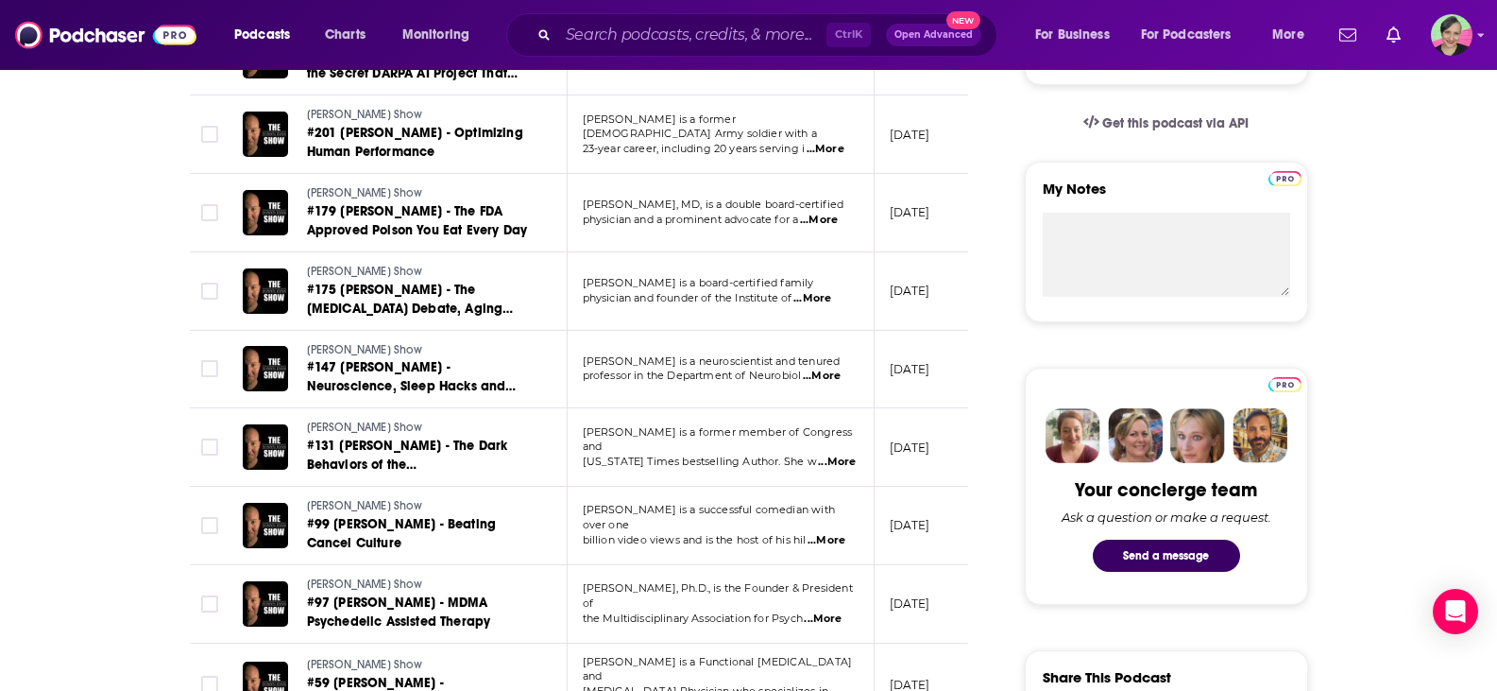
scroll to position [661, 0]
